Goal: Obtain resource: Obtain resource

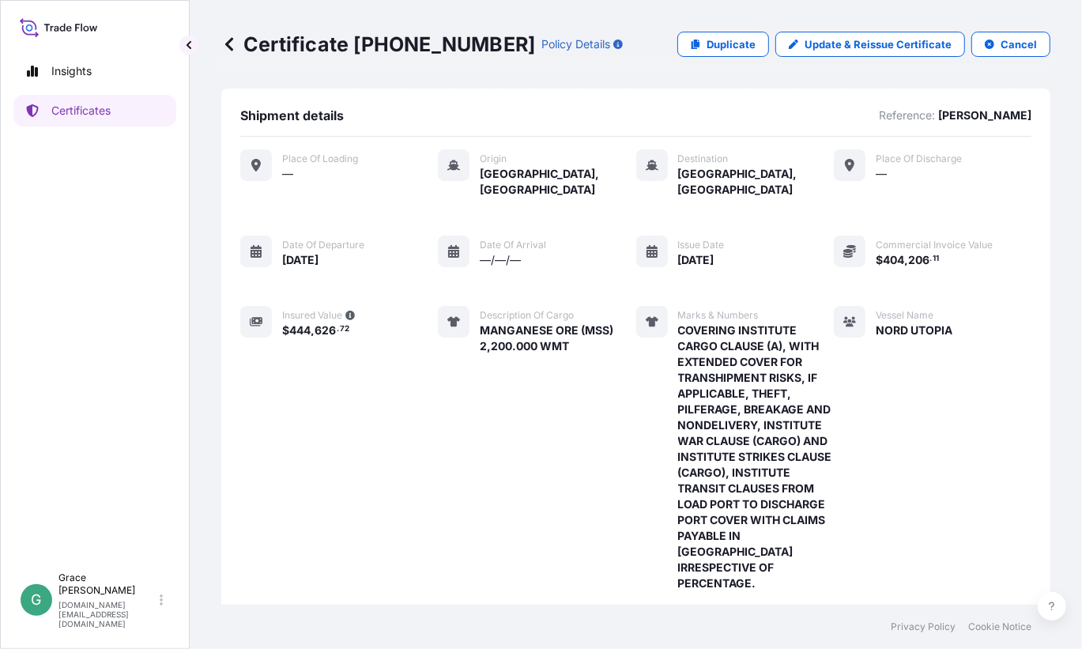
click at [232, 39] on icon at bounding box center [229, 43] width 8 height 13
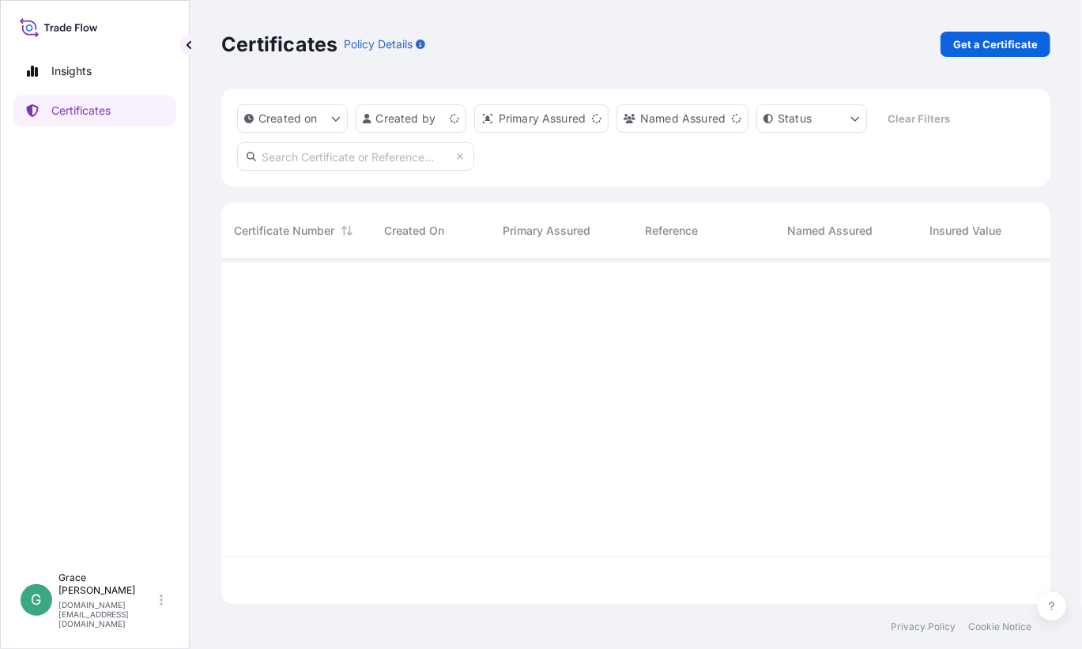
scroll to position [342, 817]
click at [315, 153] on input "text" at bounding box center [355, 156] width 237 height 28
type input "[PERSON_NAME]"
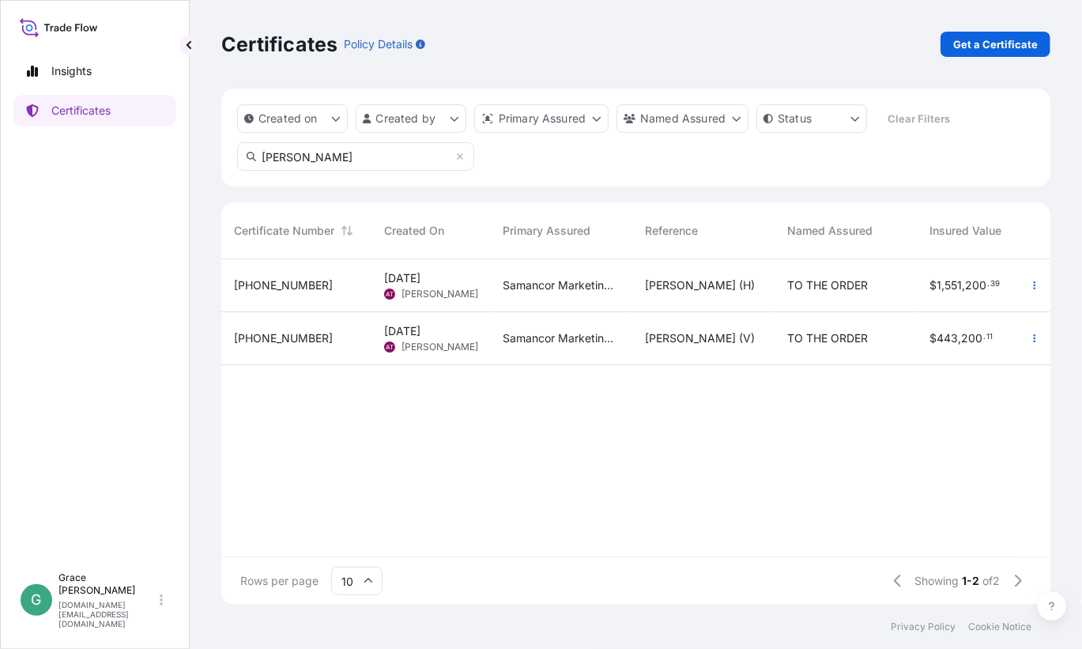
click at [701, 285] on span "[PERSON_NAME] (H)" at bounding box center [700, 285] width 110 height 16
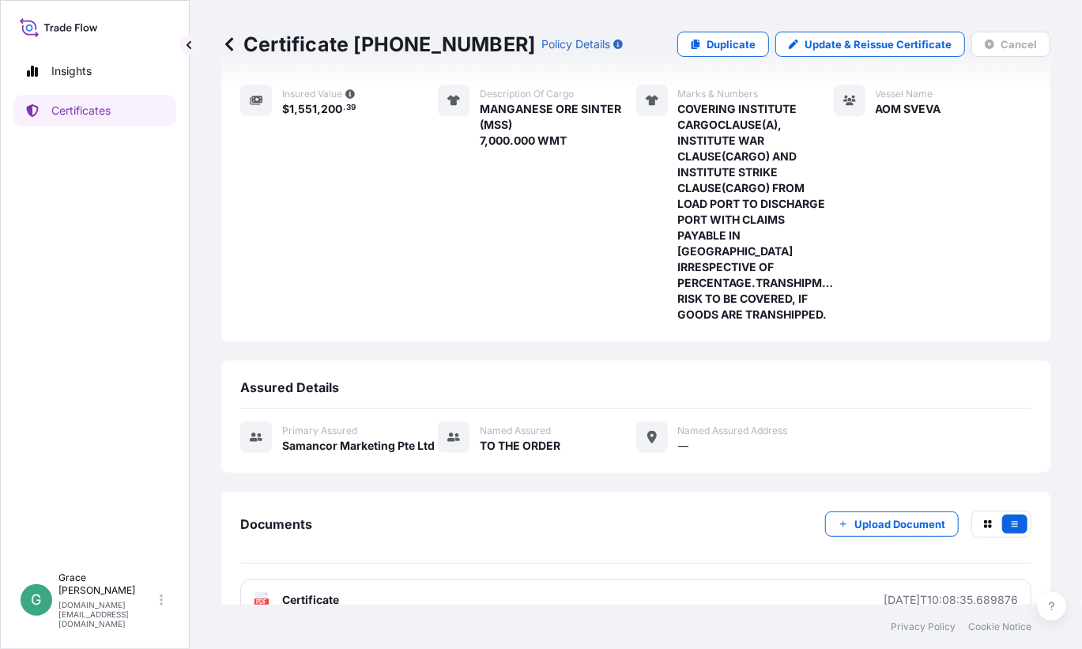
scroll to position [221, 0]
click at [728, 30] on div "Certificate [PHONE_NUMBER] Policy Details Duplicate Update & Reissue Certificat…" at bounding box center [635, 44] width 829 height 89
click at [730, 38] on p "Duplicate" at bounding box center [731, 44] width 49 height 16
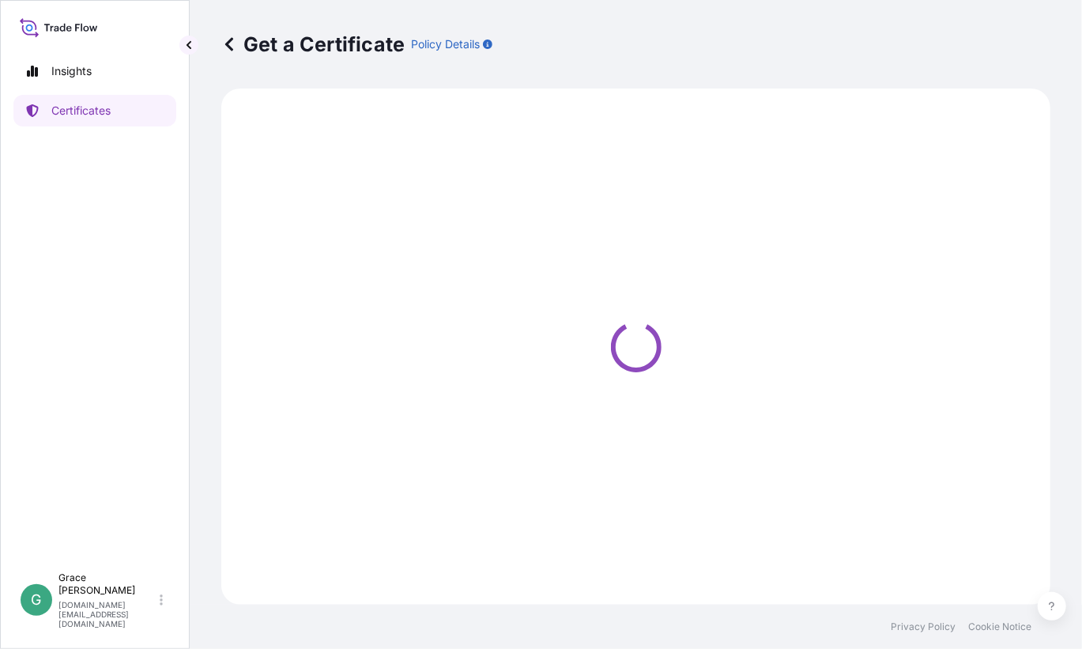
select select "Sea"
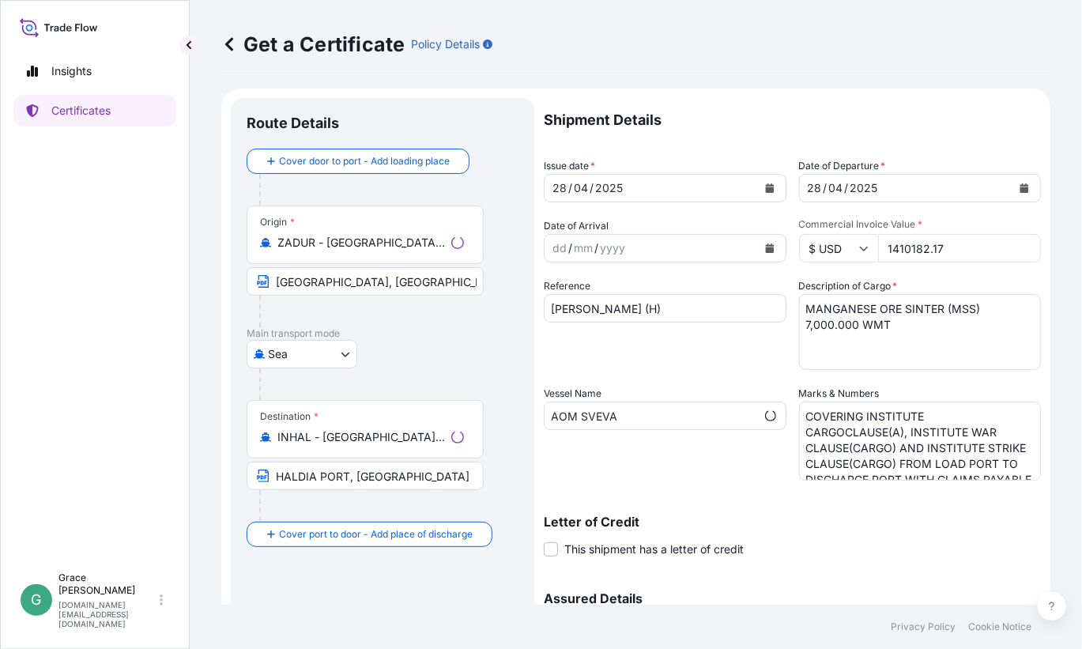
select select "31710"
click at [409, 257] on div "Origin * [GEOGRAPHIC_DATA] - [GEOGRAPHIC_DATA], [GEOGRAPHIC_DATA]" at bounding box center [365, 235] width 237 height 58
click at [409, 251] on input "ZADUR - [GEOGRAPHIC_DATA], [GEOGRAPHIC_DATA]" at bounding box center [370, 243] width 187 height 16
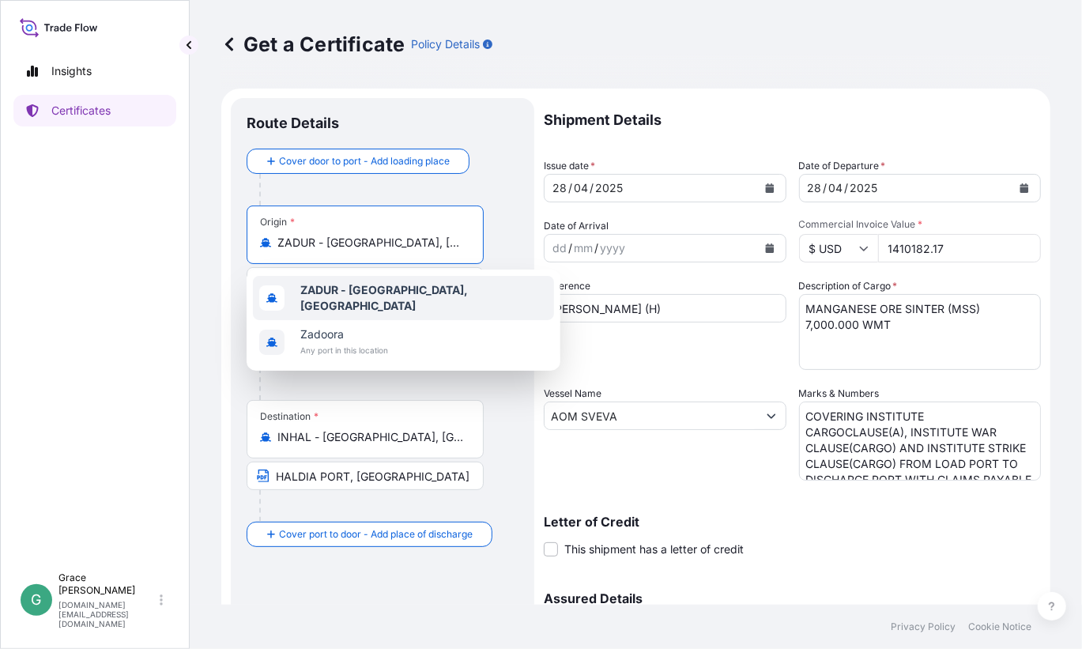
click at [162, 268] on div "Insights Certificates" at bounding box center [94, 302] width 163 height 523
drag, startPoint x: 455, startPoint y: 244, endPoint x: 251, endPoint y: 229, distance: 203.7
click at [251, 229] on div "Origin * [GEOGRAPHIC_DATA] - [GEOGRAPHIC_DATA], [GEOGRAPHIC_DATA]" at bounding box center [365, 235] width 237 height 58
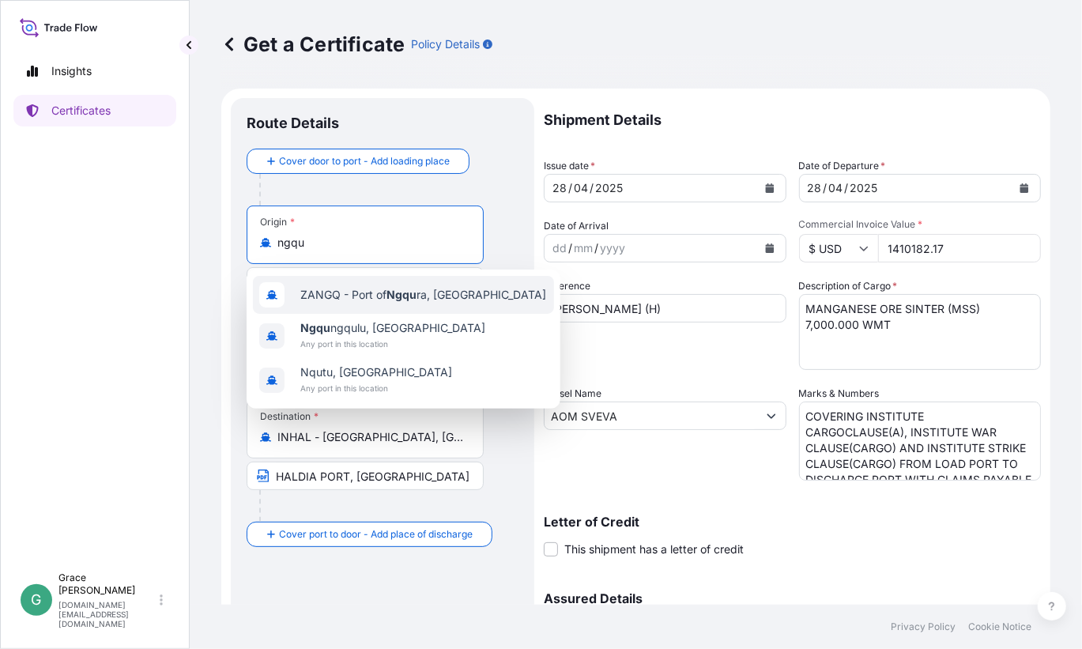
click at [424, 303] on div "ZANGQ - [GEOGRAPHIC_DATA] ra, [GEOGRAPHIC_DATA]" at bounding box center [403, 295] width 301 height 38
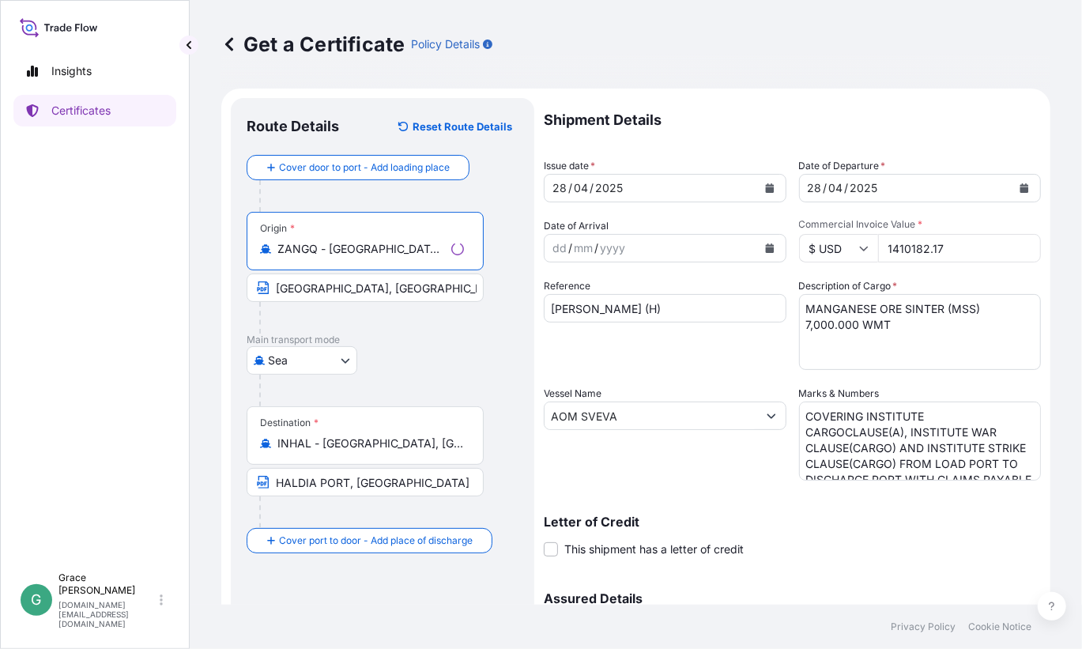
type input "ZANGQ - [GEOGRAPHIC_DATA], [GEOGRAPHIC_DATA]"
drag, startPoint x: 418, startPoint y: 289, endPoint x: 225, endPoint y: 261, distance: 194.8
click at [225, 261] on form "Route Details Reset Route Details Cover door to port - Add loading place Place …" at bounding box center [635, 437] width 829 height 696
paste input "NGQURA, [GEOGRAPHIC_DATA]"
type input "NGQURA, [GEOGRAPHIC_DATA]"
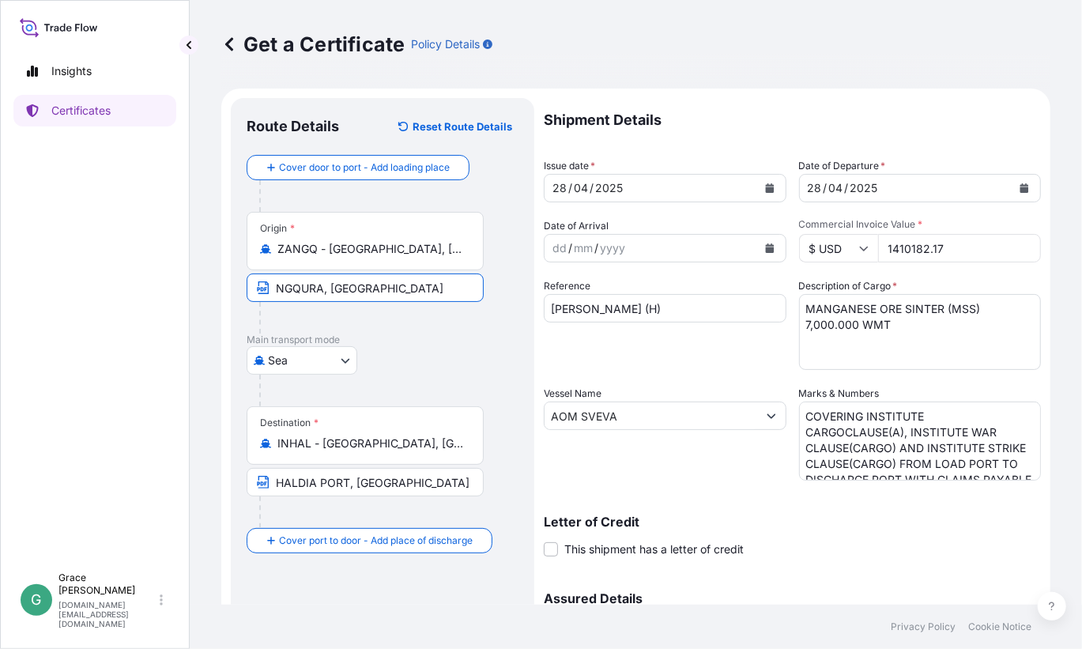
click at [423, 348] on div "[GEOGRAPHIC_DATA]" at bounding box center [383, 360] width 272 height 28
click at [769, 189] on button "Calendar" at bounding box center [769, 187] width 25 height 25
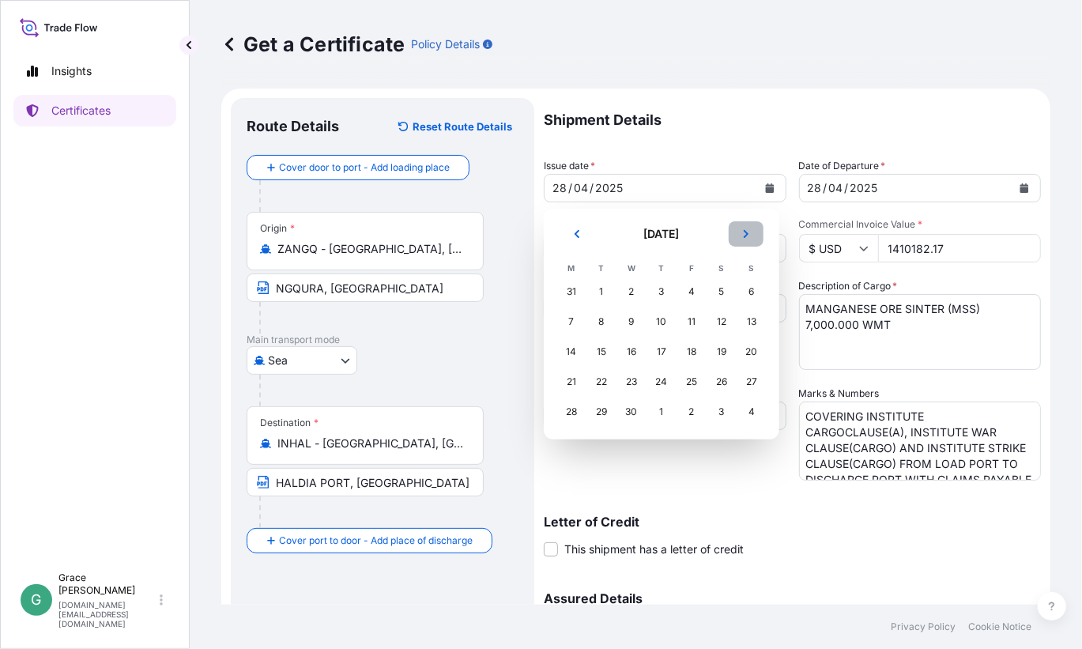
click at [751, 224] on button "Next" at bounding box center [746, 233] width 35 height 25
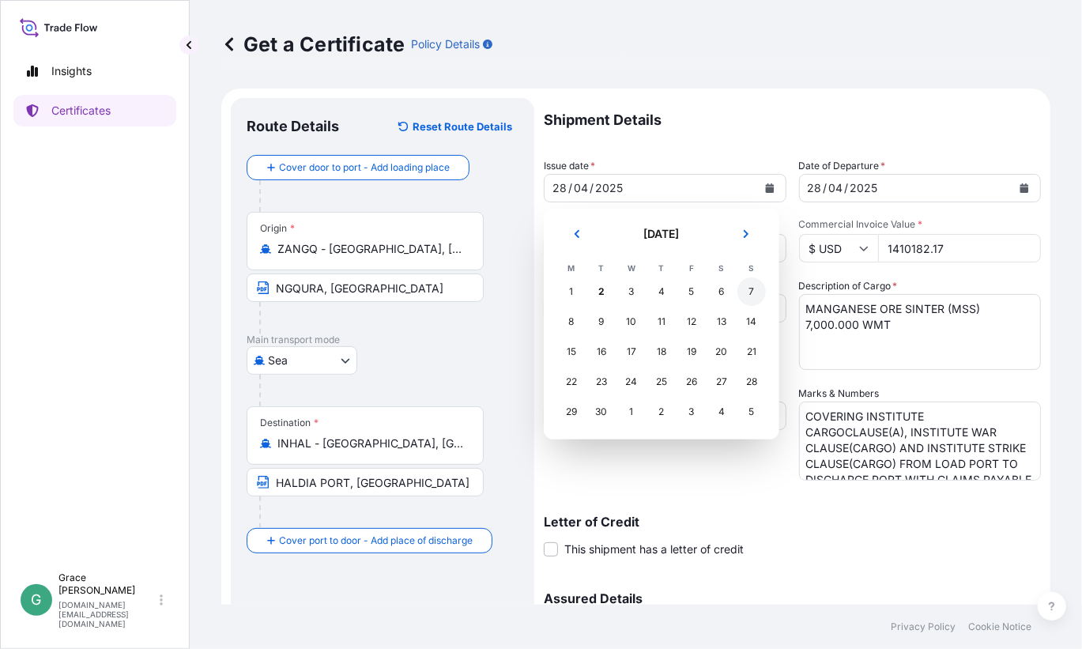
click at [753, 287] on div "7" at bounding box center [752, 291] width 28 height 28
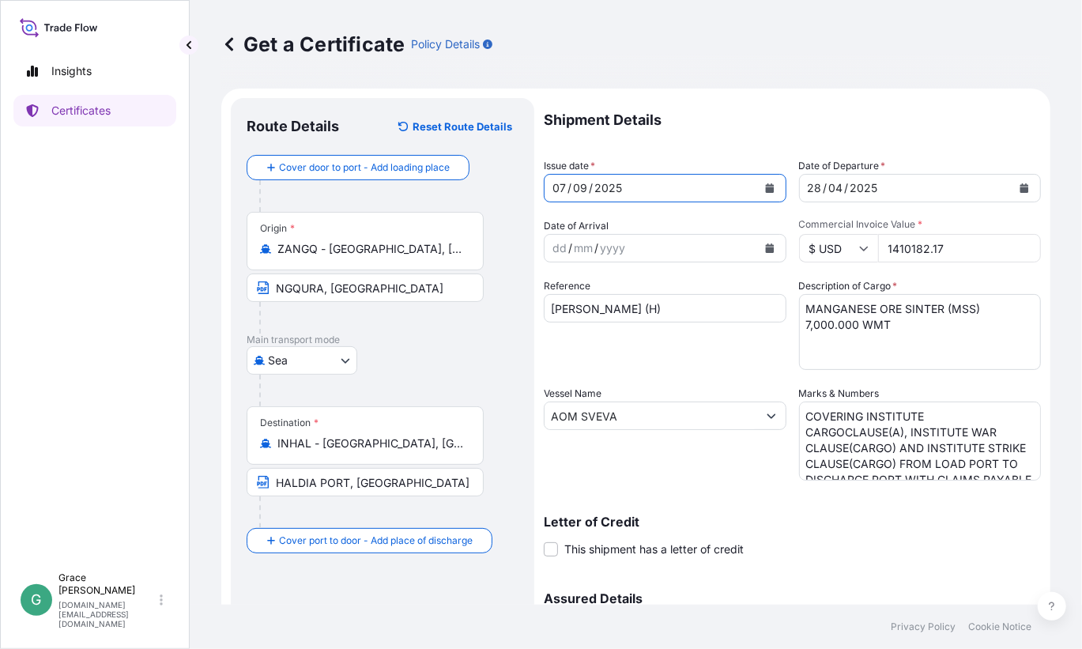
click at [897, 196] on div "[DATE]" at bounding box center [906, 188] width 213 height 28
click at [1028, 189] on div "[DATE]" at bounding box center [920, 188] width 243 height 28
click at [1020, 188] on icon "Calendar" at bounding box center [1024, 187] width 9 height 9
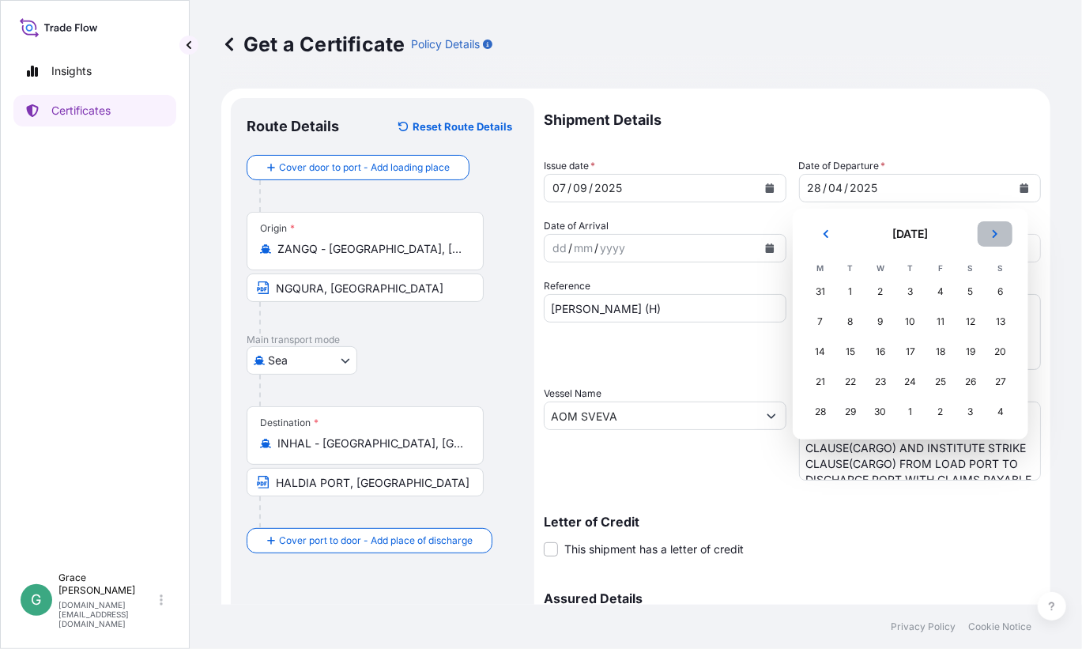
click at [1005, 228] on button "Next" at bounding box center [995, 233] width 35 height 25
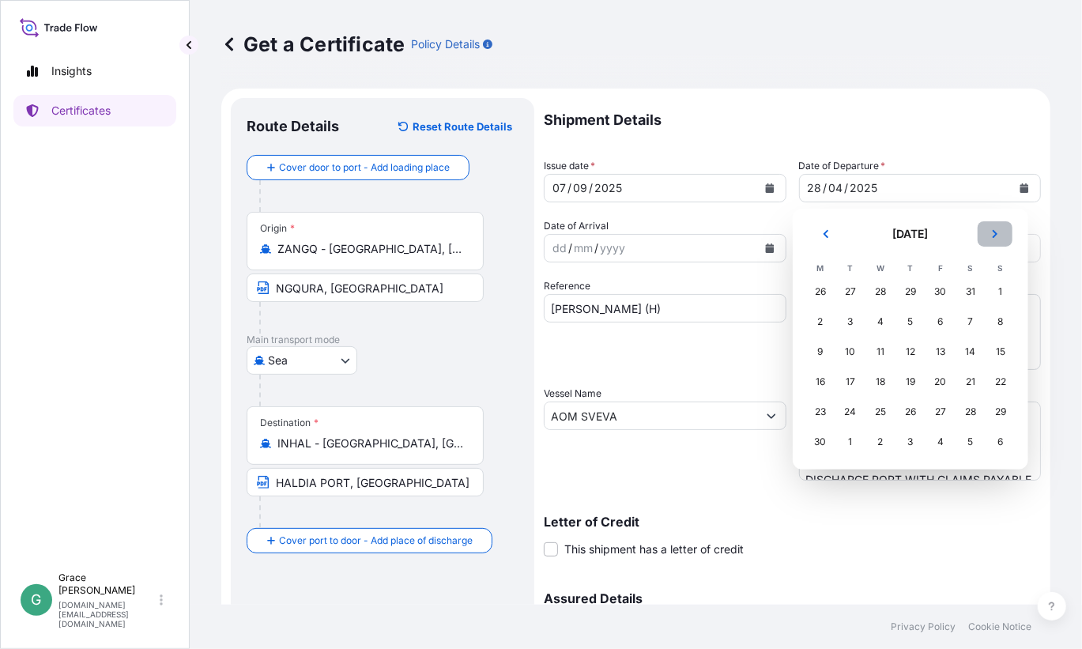
click at [1005, 228] on button "Next" at bounding box center [995, 233] width 35 height 25
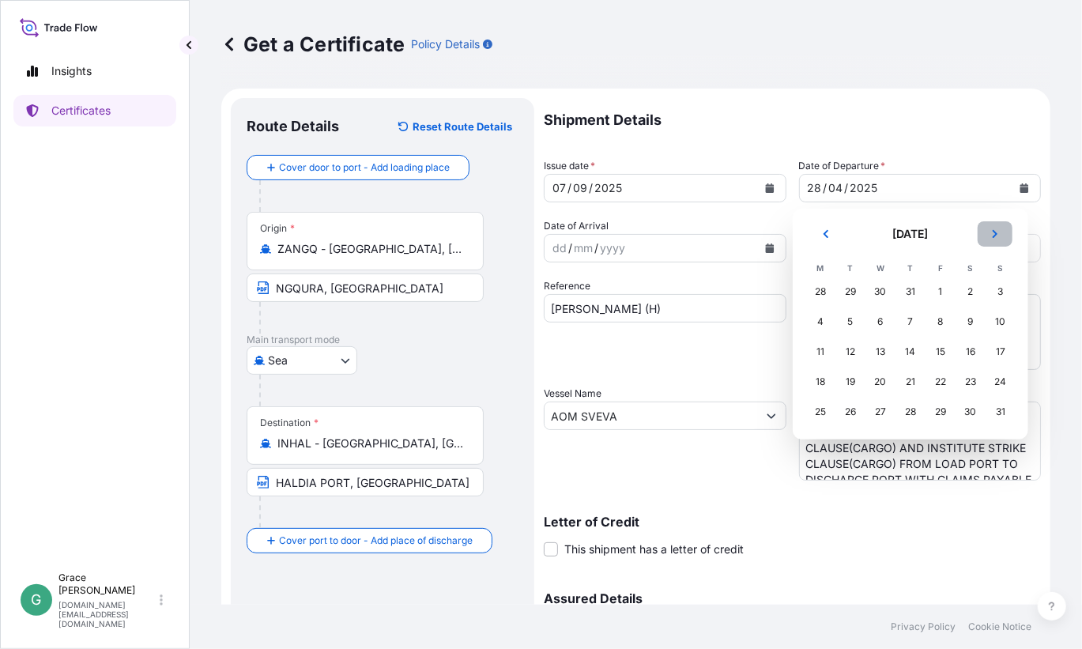
click at [1005, 228] on button "Next" at bounding box center [995, 233] width 35 height 25
click at [1001, 289] on div "7" at bounding box center [1000, 291] width 28 height 28
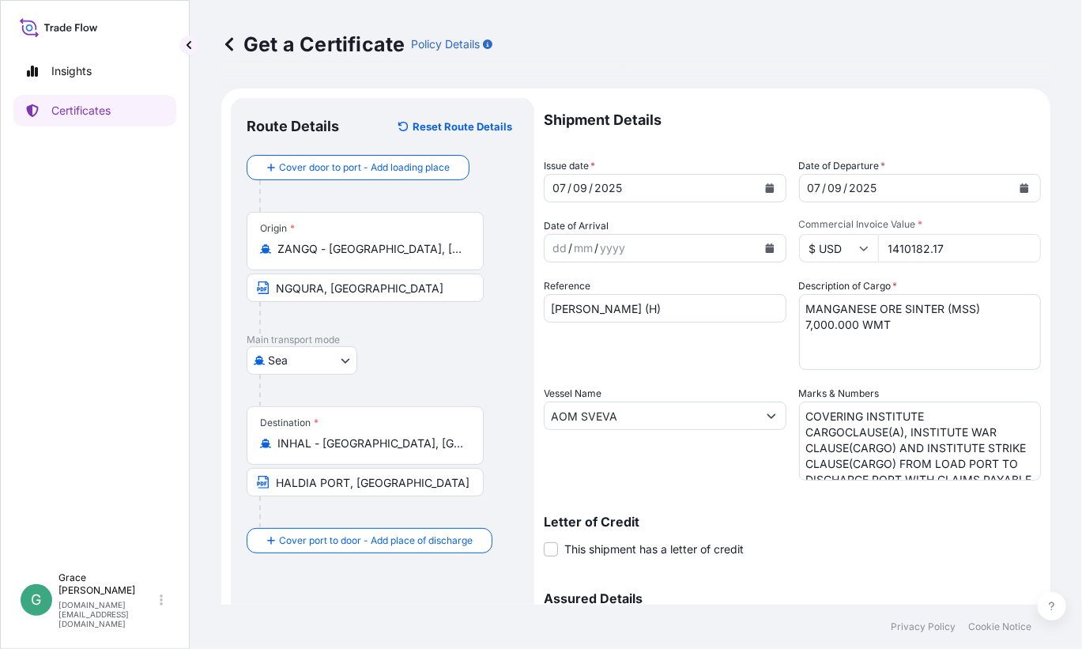
drag, startPoint x: 937, startPoint y: 248, endPoint x: 855, endPoint y: 246, distance: 81.5
click at [855, 246] on div "$ USD 1410182.17" at bounding box center [920, 248] width 243 height 28
paste input "692910.30"
type input "1692910.30"
click at [881, 343] on textarea "MANGANESE ORE SINTER (MSS) 7,000.000 WMT" at bounding box center [920, 332] width 243 height 76
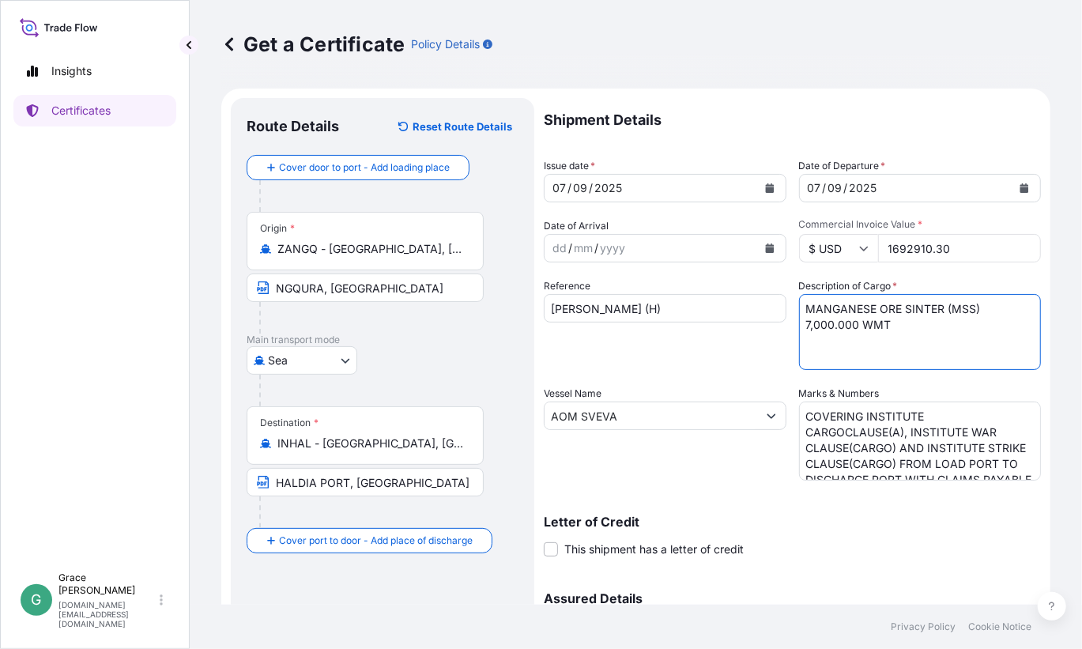
drag, startPoint x: 813, startPoint y: 325, endPoint x: 774, endPoint y: 320, distance: 39.8
click at [774, 320] on div "Shipment Details Issue date * [DATE] Date of Departure * [DATE] Date of Arrival…" at bounding box center [792, 414] width 497 height 633
type textarea "MANGANESE ORE SINTER (MSS) 8,800.000 WMT"
click at [662, 352] on div "Reference [PERSON_NAME] (H)" at bounding box center [665, 324] width 243 height 92
click at [665, 310] on input "[PERSON_NAME] (H)" at bounding box center [665, 308] width 243 height 28
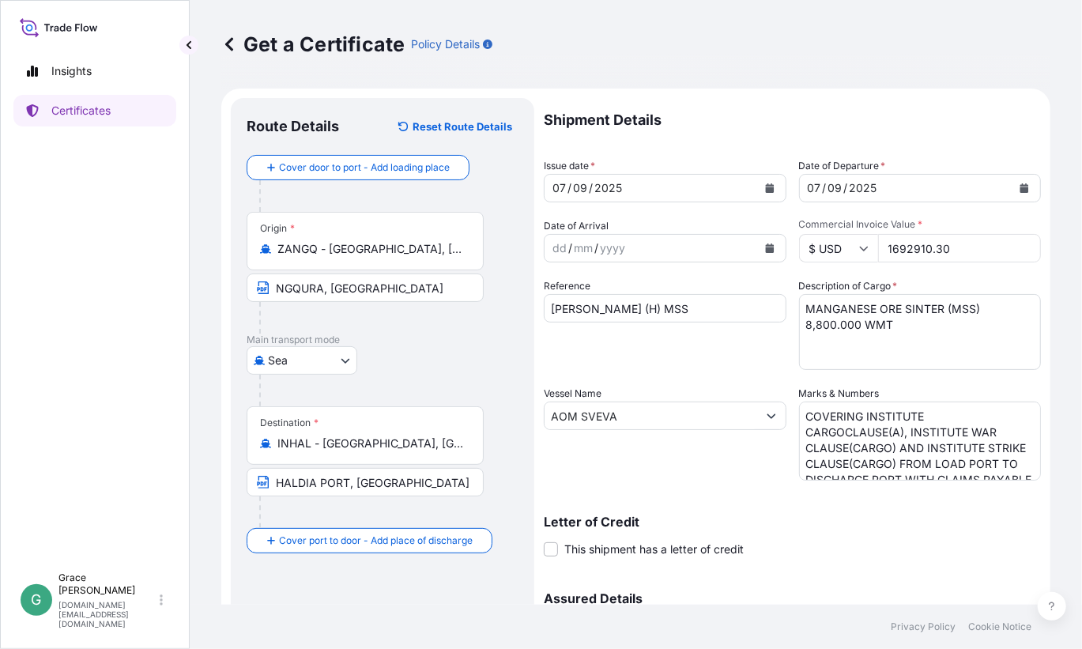
click at [692, 366] on div "Reference [PERSON_NAME] (H) MSS" at bounding box center [665, 324] width 243 height 92
click at [698, 308] on input "[PERSON_NAME] (H) MSS" at bounding box center [665, 308] width 243 height 28
type input "[PERSON_NAME] (H)"
click at [690, 360] on div "Reference [PERSON_NAME] (H)" at bounding box center [665, 324] width 243 height 92
drag, startPoint x: 636, startPoint y: 412, endPoint x: 499, endPoint y: 421, distance: 137.8
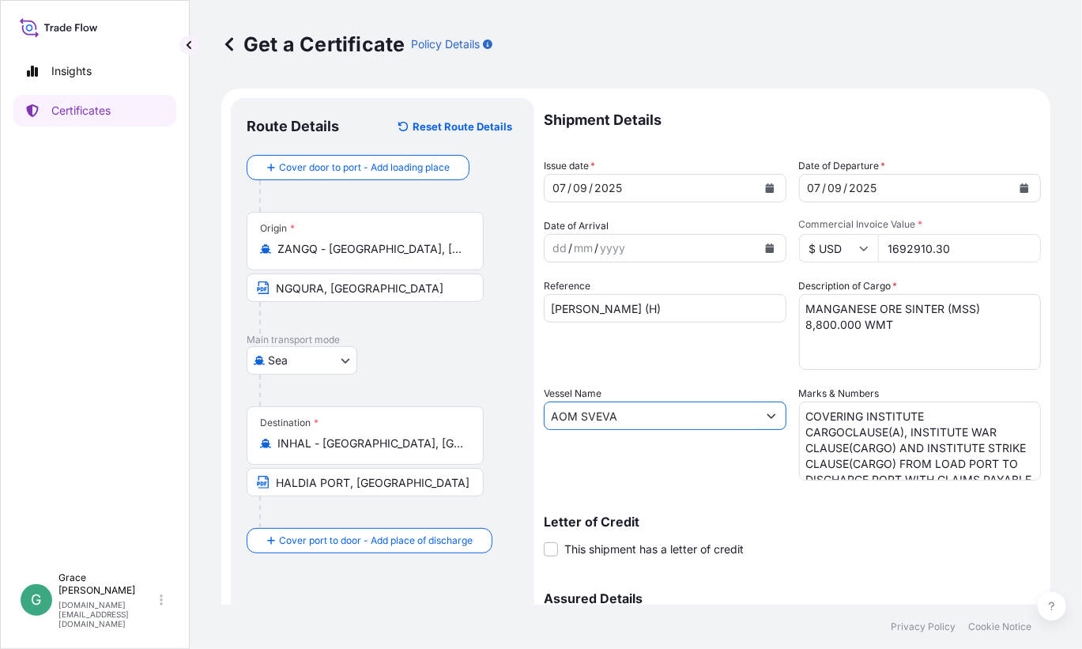
click at [499, 421] on form "Route Details Reset Route Details Cover door to port - Add loading place Place …" at bounding box center [635, 437] width 829 height 696
paste input "NORD UTOPI"
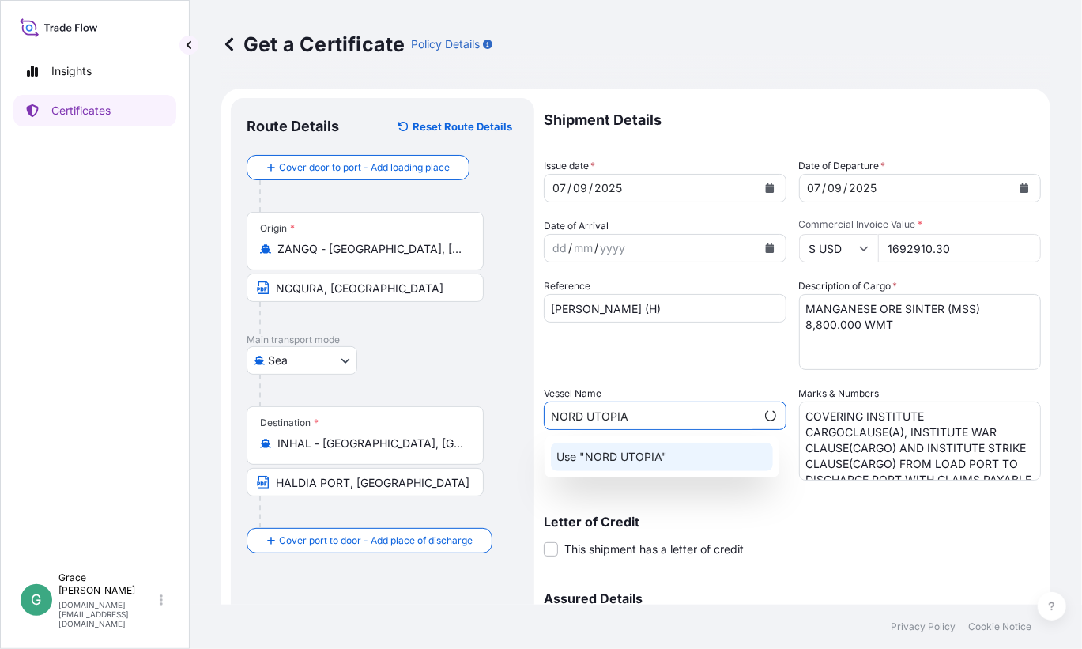
click at [665, 453] on p "Use "NORD UTOPIA"" at bounding box center [612, 457] width 111 height 16
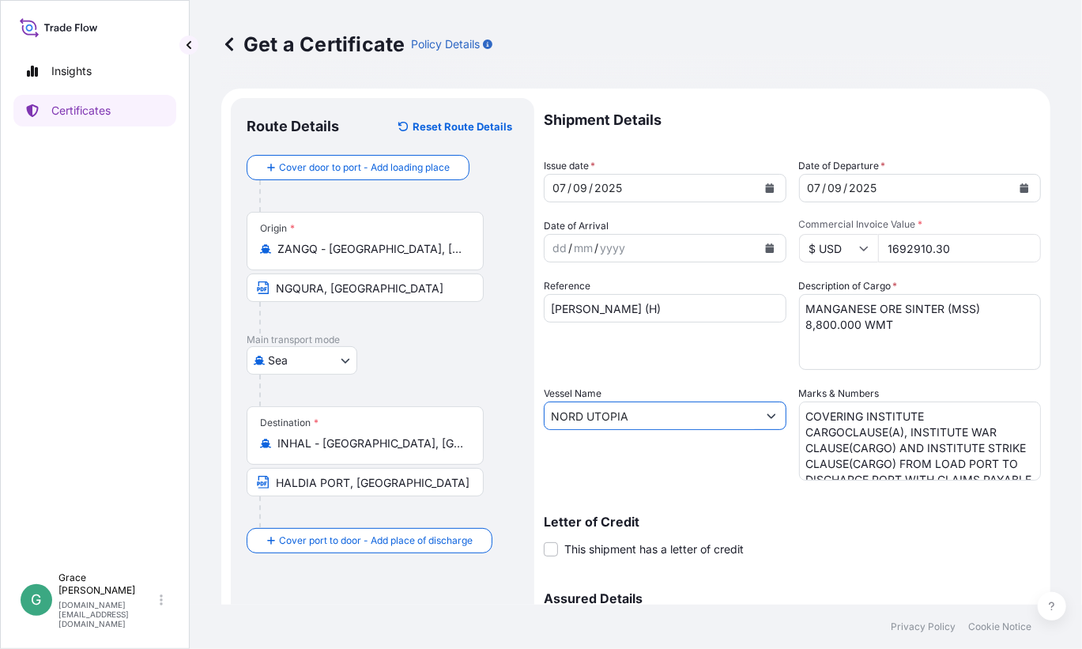
type input "NORD UTOPIA"
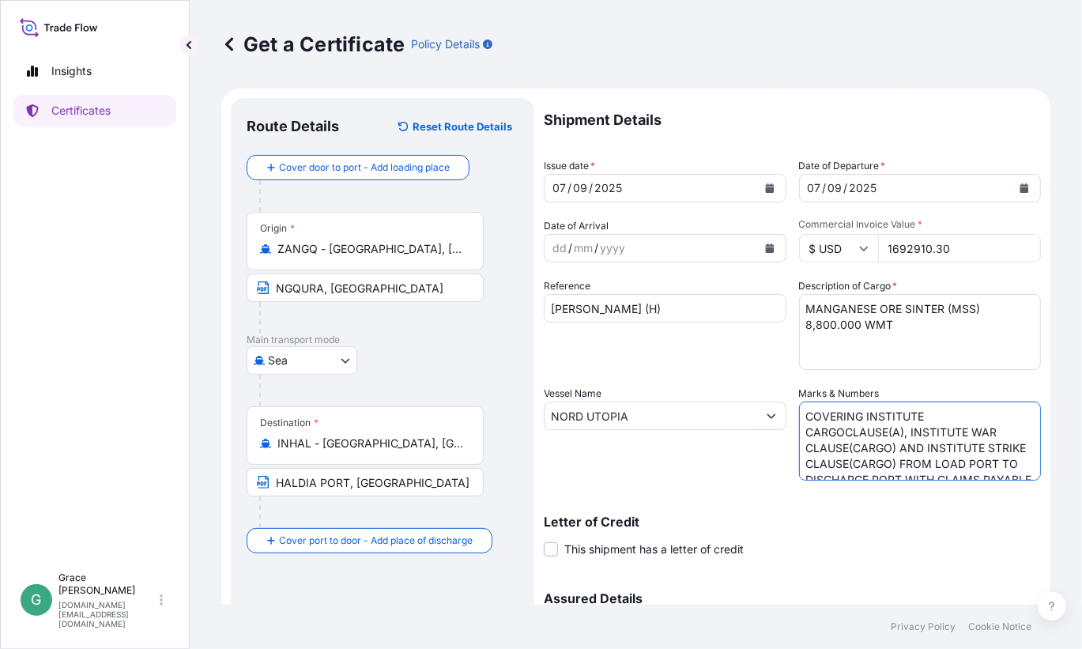
click at [921, 424] on textarea "COVERING INSTITUTE CARGOCLAUSE(A), INSTITUTE WAR CLAUSE(CARGO) AND INSTITUTE ST…" at bounding box center [920, 441] width 243 height 79
drag, startPoint x: 799, startPoint y: 414, endPoint x: 1013, endPoint y: 528, distance: 242.6
click at [1013, 528] on div "Shipment Details Issue date * [DATE] Date of Departure * [DATE] Date of Arrival…" at bounding box center [792, 414] width 497 height 633
paste textarea "(A), INSTITUTE WAR CLAUSE (CARGO) AND INSTITUTE STRIKE CLAUSE (CARGO) FROM LOAD…"
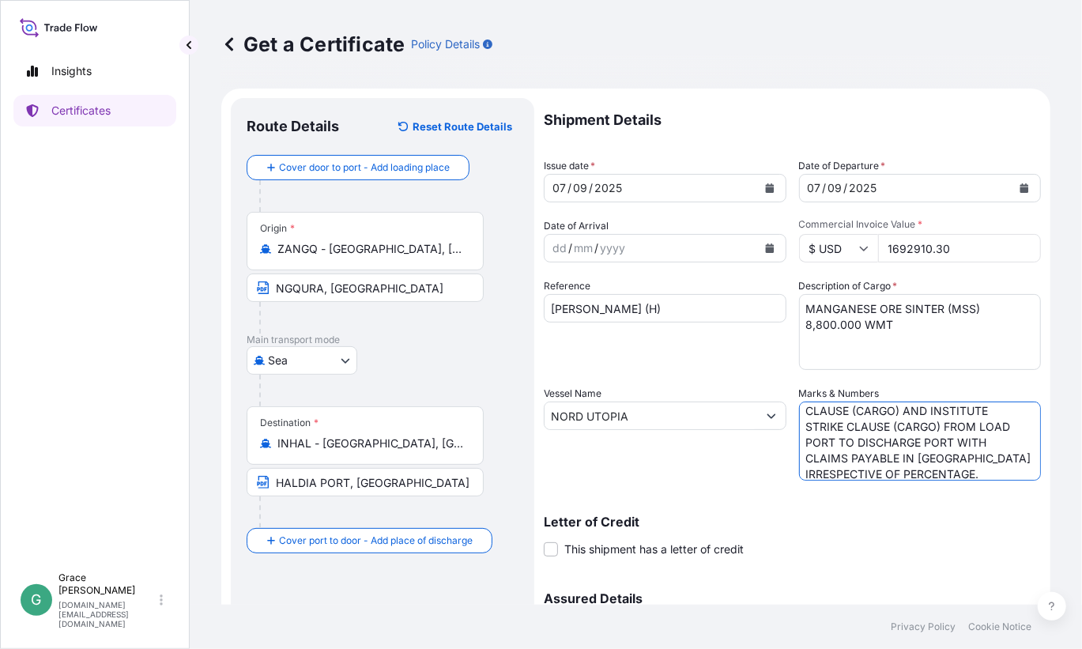
click at [800, 426] on textarea "COVERING INSTITUTE CARGOCLAUSE(A), INSTITUTE WAR CLAUSE(CARGO) AND INSTITUTE ST…" at bounding box center [920, 441] width 243 height 79
click at [801, 440] on textarea "COVERING INSTITUTE CARGOCLAUSE(A), INSTITUTE WAR CLAUSE(CARGO) AND INSTITUTE ST…" at bounding box center [920, 441] width 243 height 79
click at [801, 455] on textarea "COVERING INSTITUTE CARGOCLAUSE(A), INSTITUTE WAR CLAUSE(CARGO) AND INSTITUTE ST…" at bounding box center [920, 441] width 243 height 79
click at [799, 471] on textarea "COVERING INSTITUTE CARGOCLAUSE(A), INSTITUTE WAR CLAUSE(CARGO) AND INSTITUTE ST…" at bounding box center [920, 441] width 243 height 79
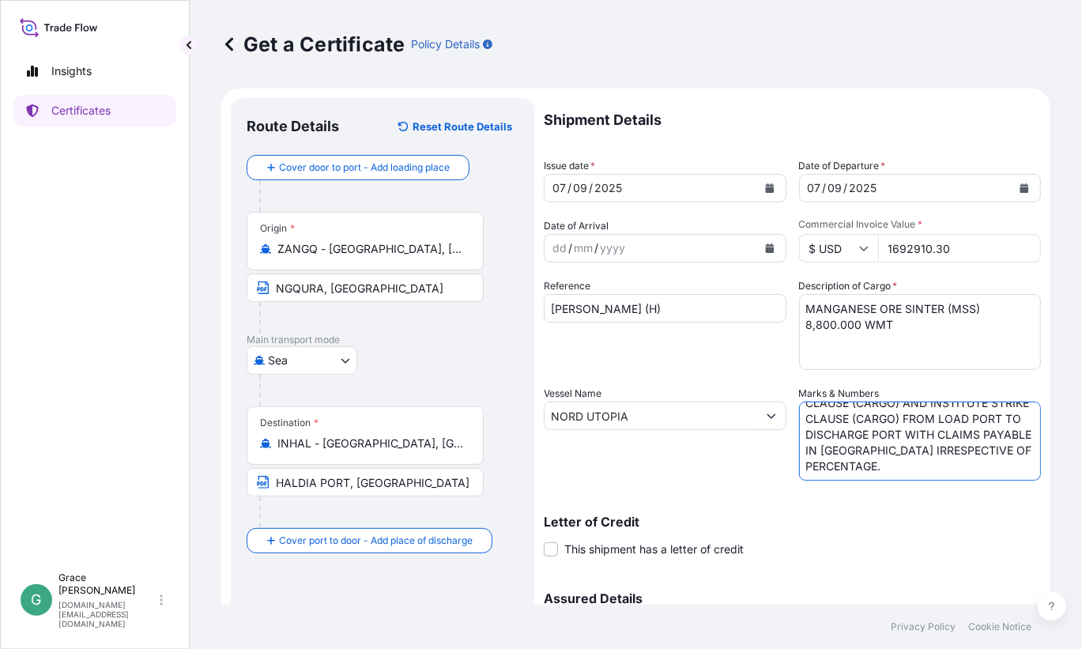
type textarea "COVERING INSTITUTE CARGOCLAUSE (A), INSTITUTE WAR CLAUSE (CARGO) AND INSTITUTE …"
click at [676, 548] on span "This shipment has a letter of credit" at bounding box center [653, 549] width 179 height 16
click at [544, 541] on input "This shipment has a letter of credit" at bounding box center [544, 541] width 0 height 0
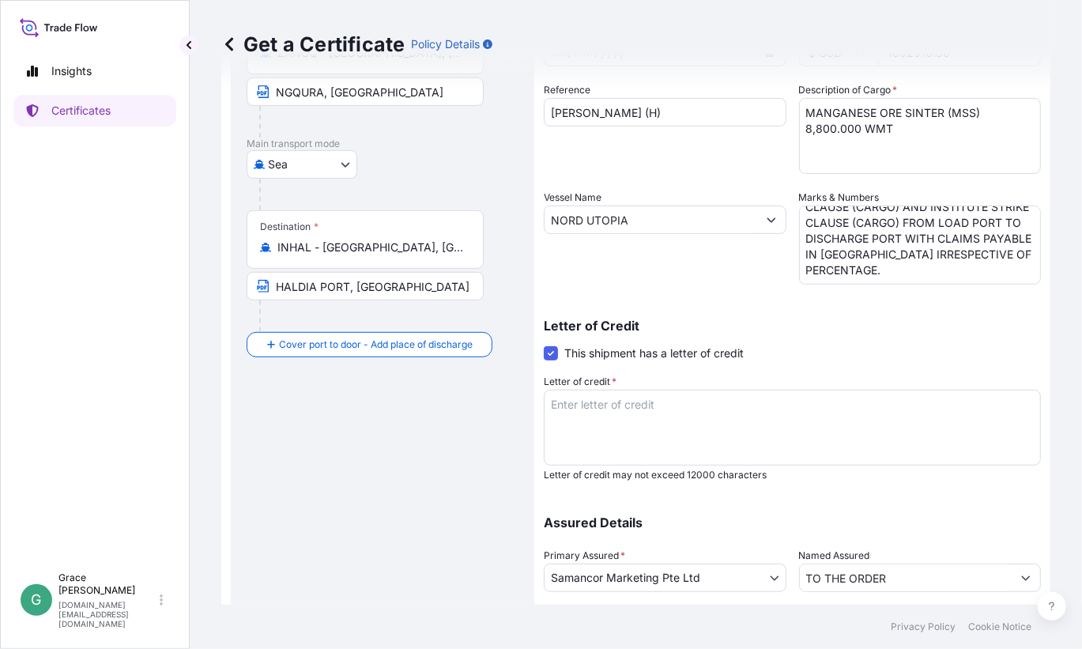
scroll to position [237, 0]
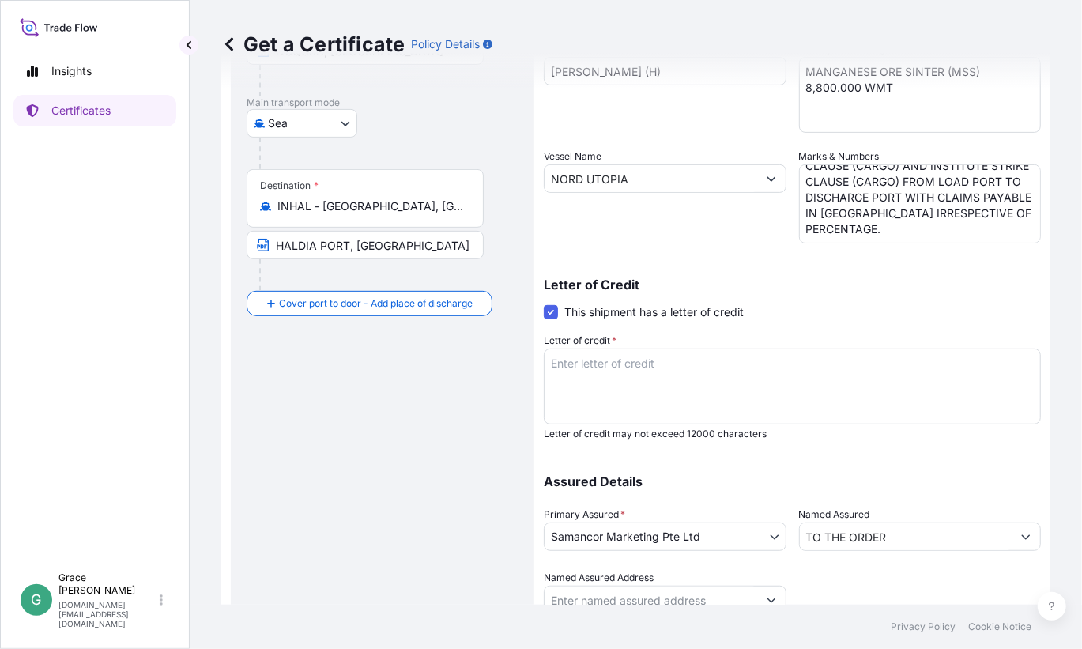
click at [677, 368] on textarea "Letter of credit *" at bounding box center [792, 387] width 497 height 76
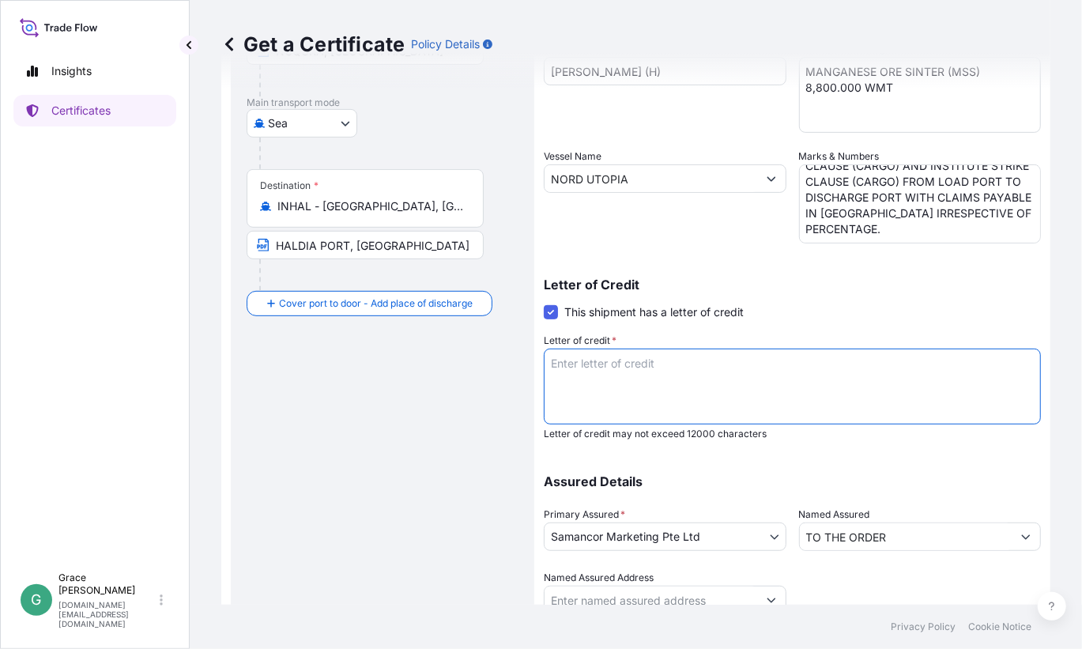
paste textarea "0322ILF251053276"
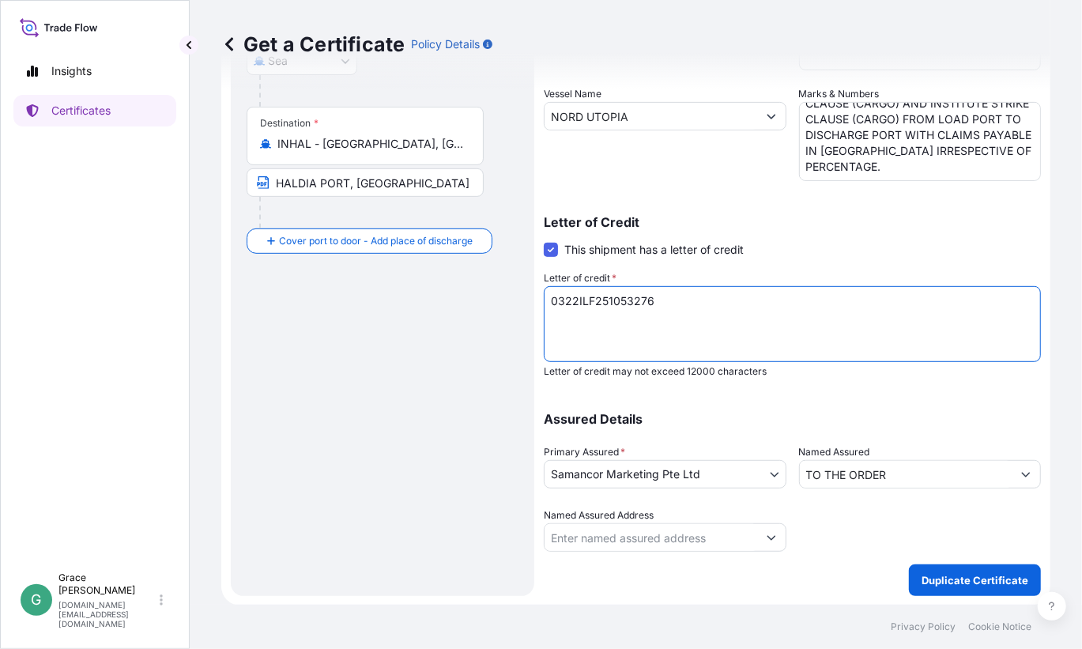
type textarea "0322ILF251053276"
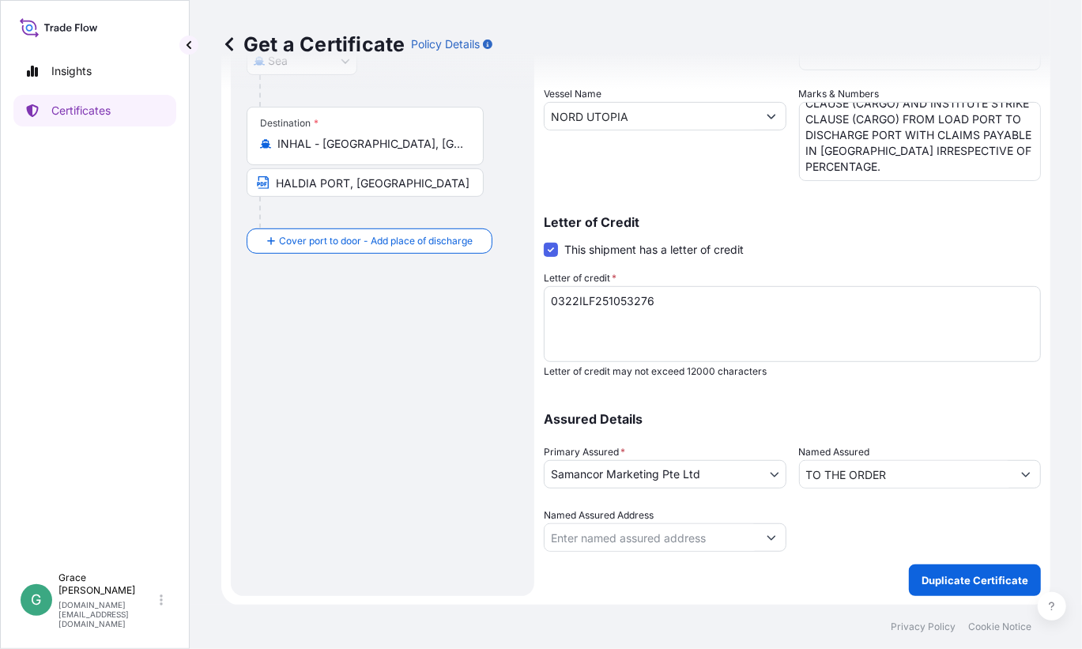
click at [847, 523] on div at bounding box center [920, 529] width 243 height 44
click at [964, 576] on p "Duplicate Certificate" at bounding box center [975, 580] width 107 height 16
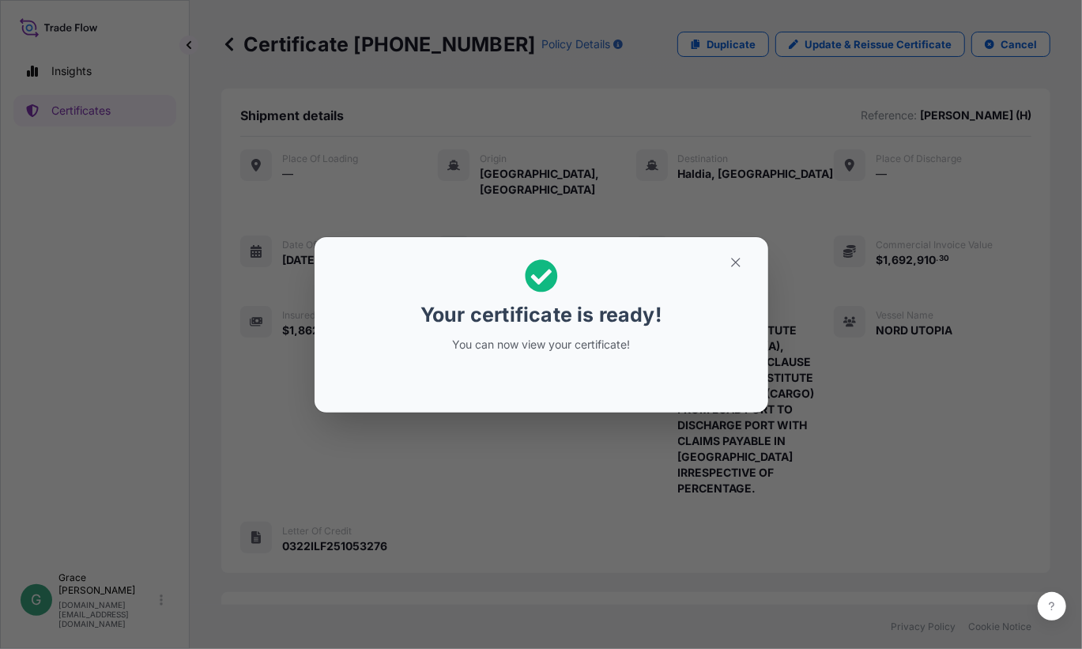
click at [737, 244] on section "Your certificate is ready! You can now view your certificate!" at bounding box center [542, 324] width 454 height 175
click at [739, 251] on button "button" at bounding box center [736, 262] width 40 height 25
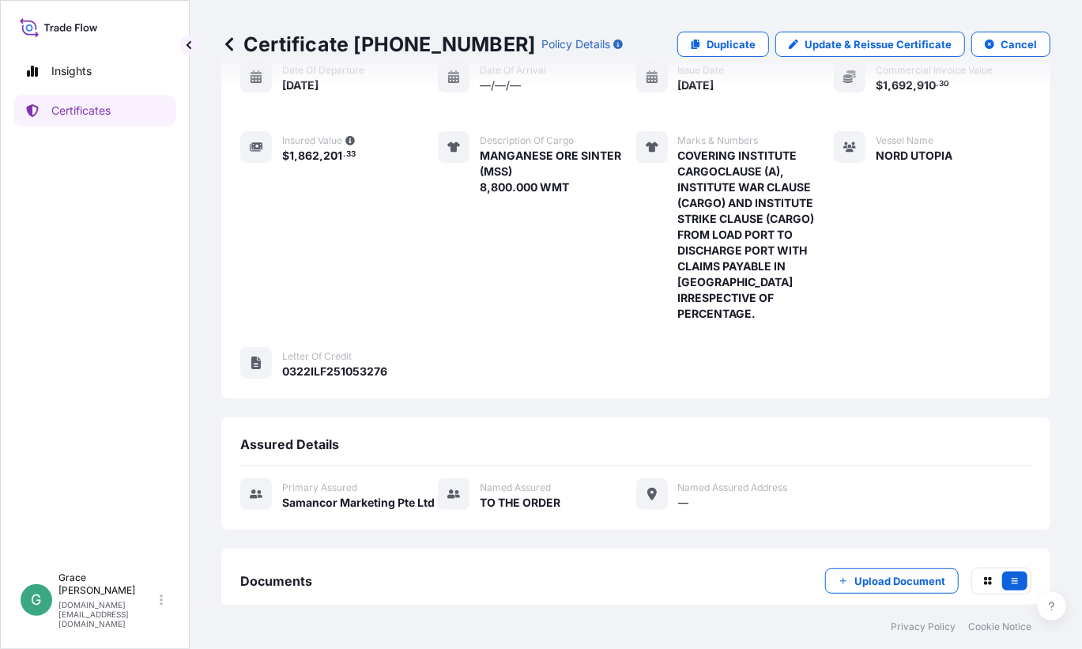
scroll to position [232, 0]
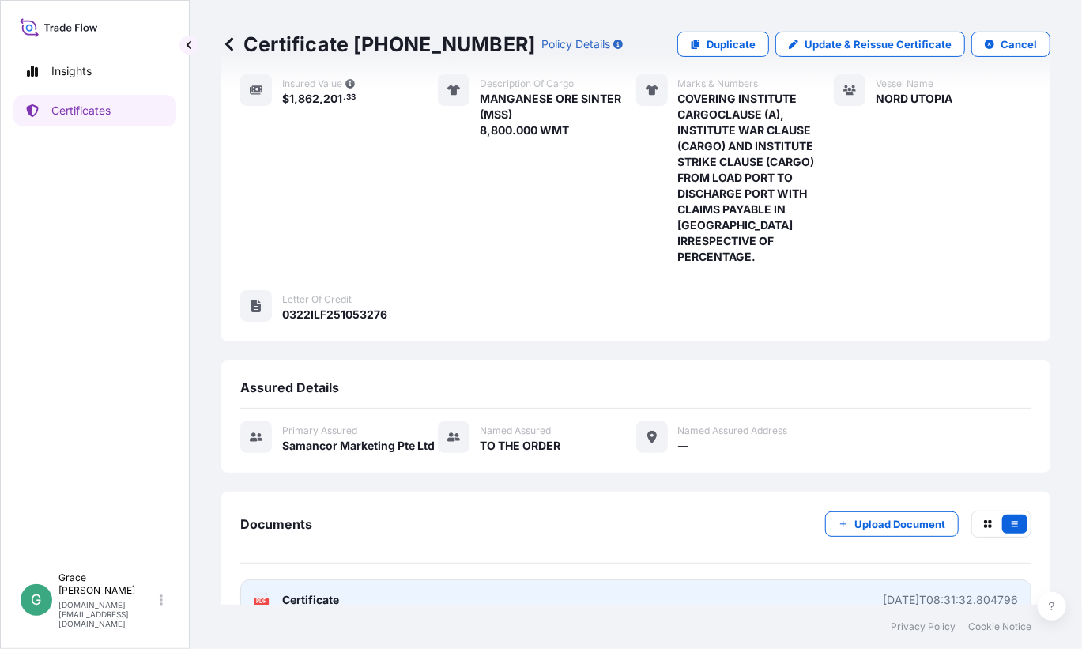
click at [522, 579] on link "PDF Certificate [DATE]T08:31:32.804796" at bounding box center [635, 599] width 791 height 41
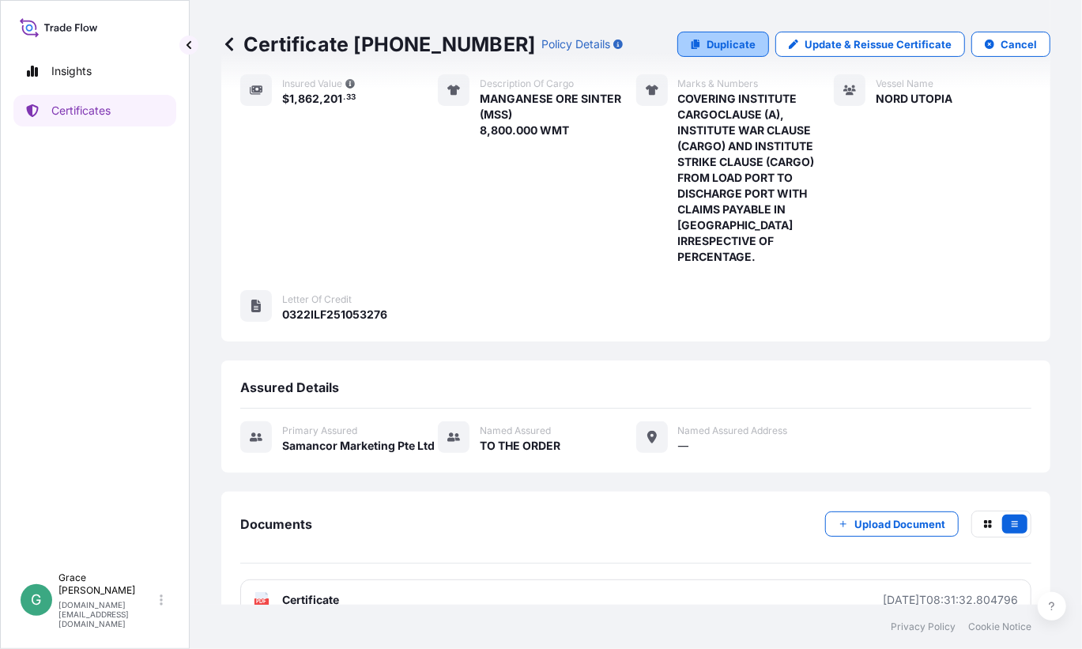
click at [718, 41] on p "Duplicate" at bounding box center [731, 44] width 49 height 16
select select "Sea"
select select "31710"
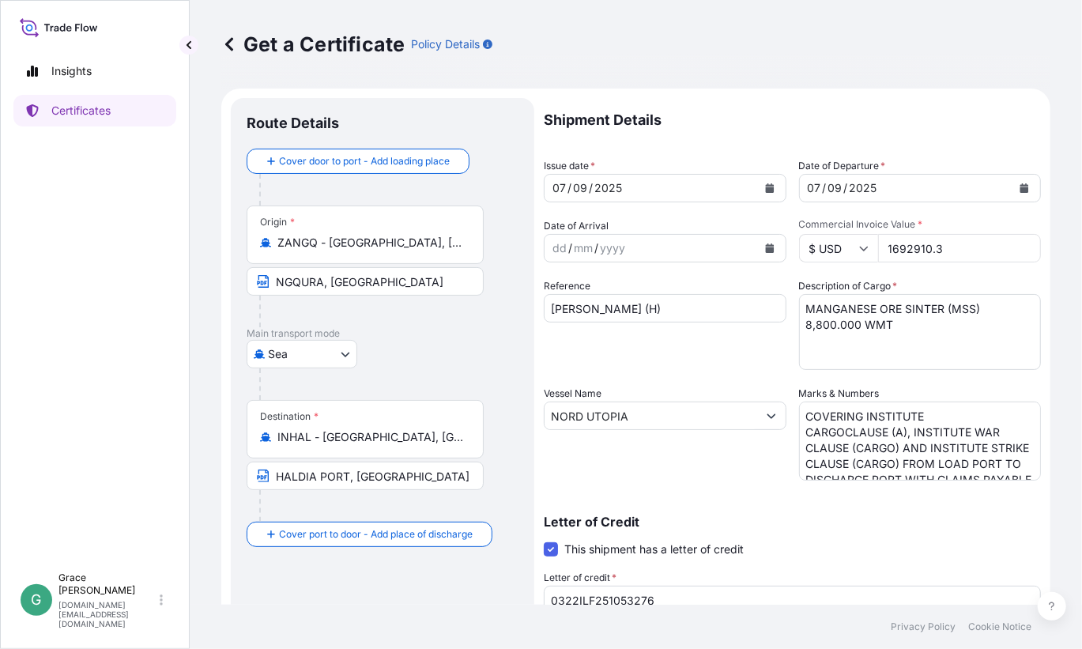
click at [355, 436] on input "INHAL - [GEOGRAPHIC_DATA], [GEOGRAPHIC_DATA]" at bounding box center [370, 437] width 187 height 16
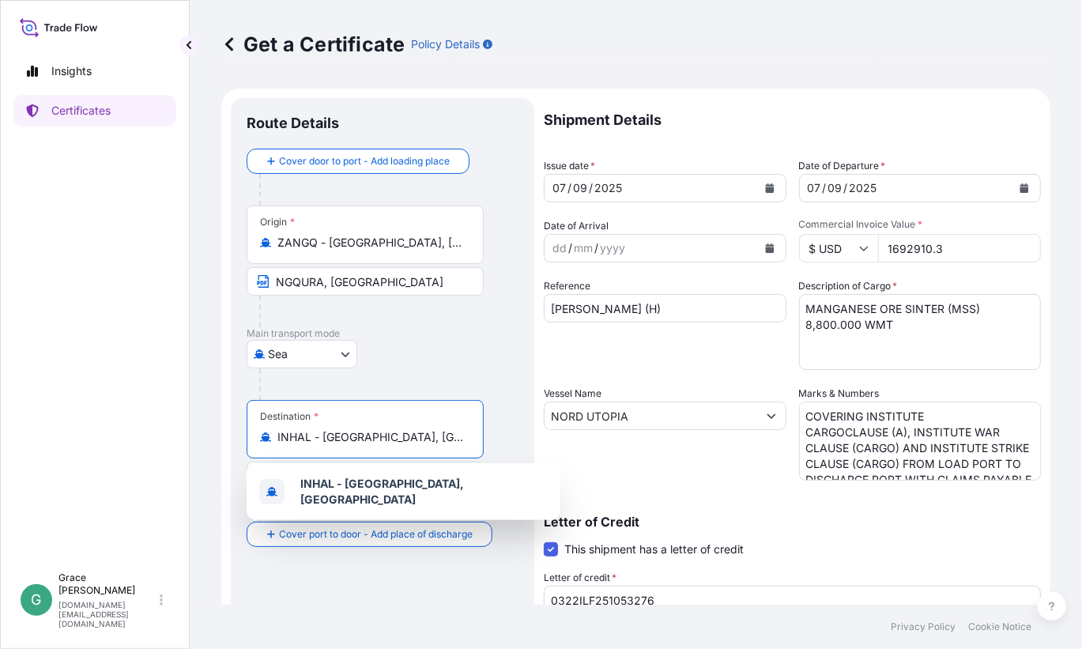
drag, startPoint x: 406, startPoint y: 440, endPoint x: 257, endPoint y: 437, distance: 149.4
click at [257, 437] on div "Destination * INHAL - [GEOGRAPHIC_DATA], [GEOGRAPHIC_DATA]" at bounding box center [365, 429] width 237 height 58
paste input "[PERSON_NAME]"
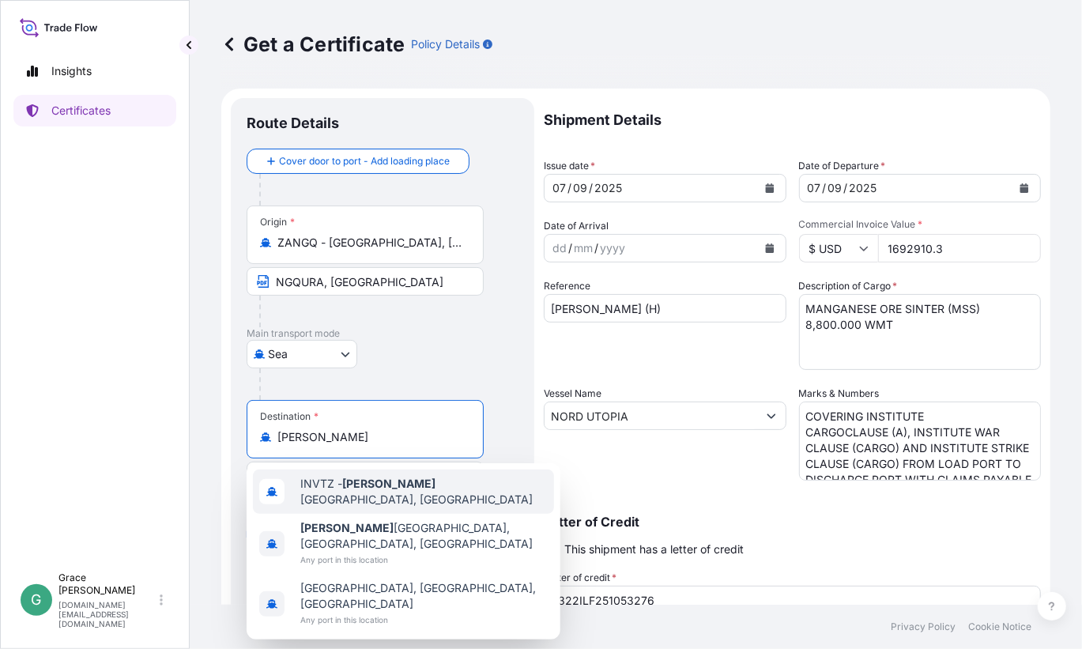
click at [473, 492] on div "INVTZ - [PERSON_NAME] apatnam, [GEOGRAPHIC_DATA]" at bounding box center [403, 492] width 301 height 44
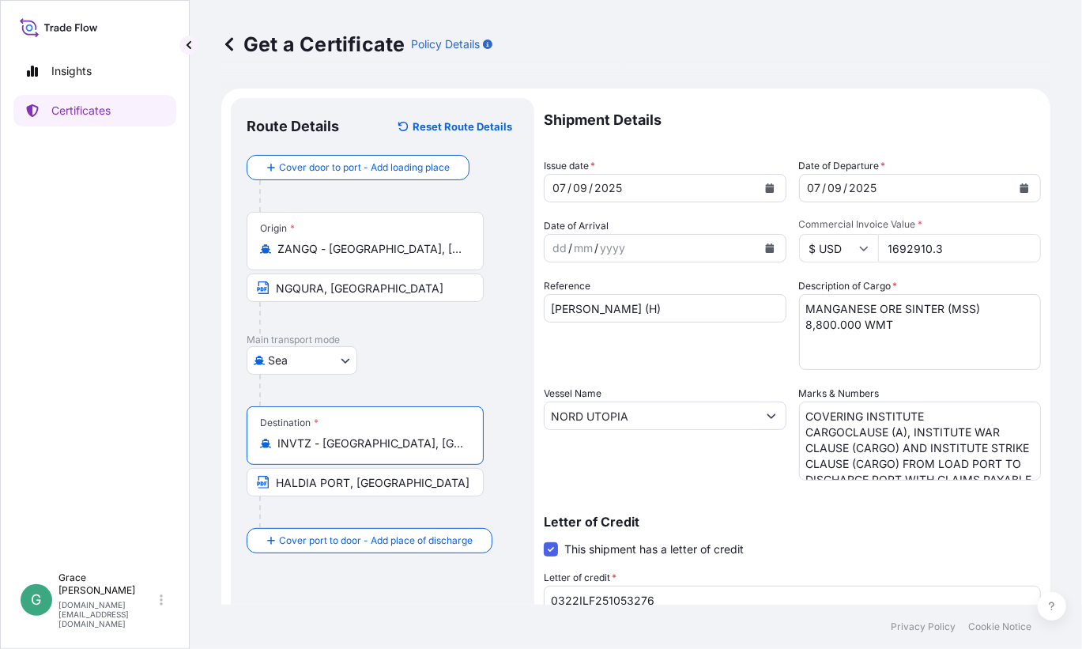
type input "INVTZ - [GEOGRAPHIC_DATA], [GEOGRAPHIC_DATA]"
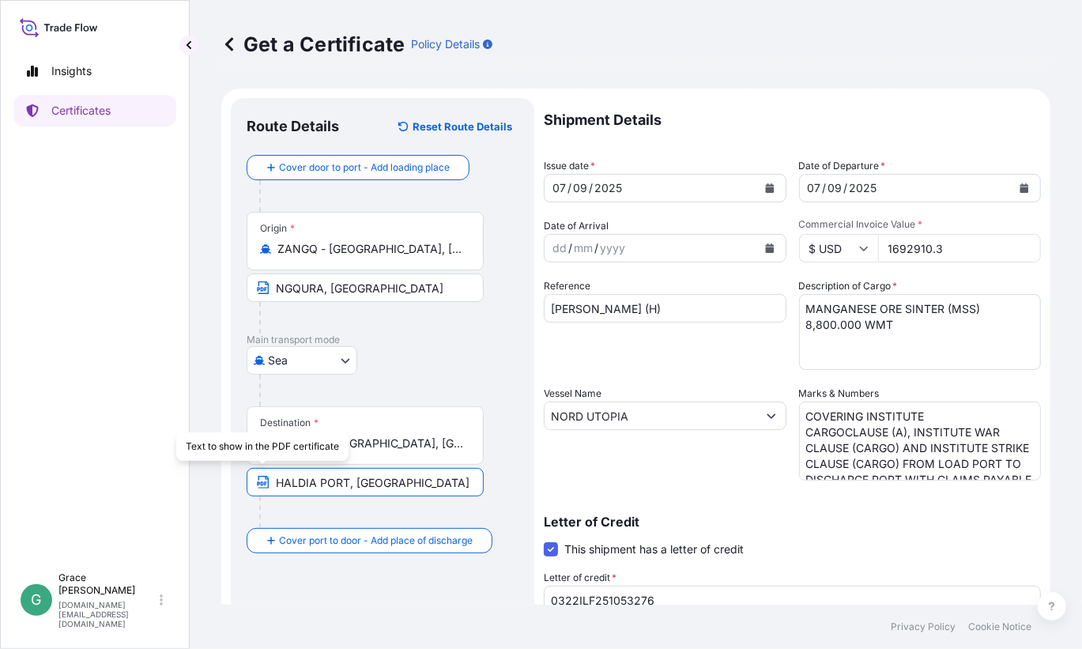
drag, startPoint x: 413, startPoint y: 484, endPoint x: 258, endPoint y: 480, distance: 155.0
click at [258, 480] on span "HALDIA PORT, [GEOGRAPHIC_DATA]" at bounding box center [365, 482] width 237 height 28
paste input "[GEOGRAPHIC_DATA]"
type input "[GEOGRAPHIC_DATA], [GEOGRAPHIC_DATA]"
click at [928, 238] on input "1692910.3" at bounding box center [960, 248] width 164 height 28
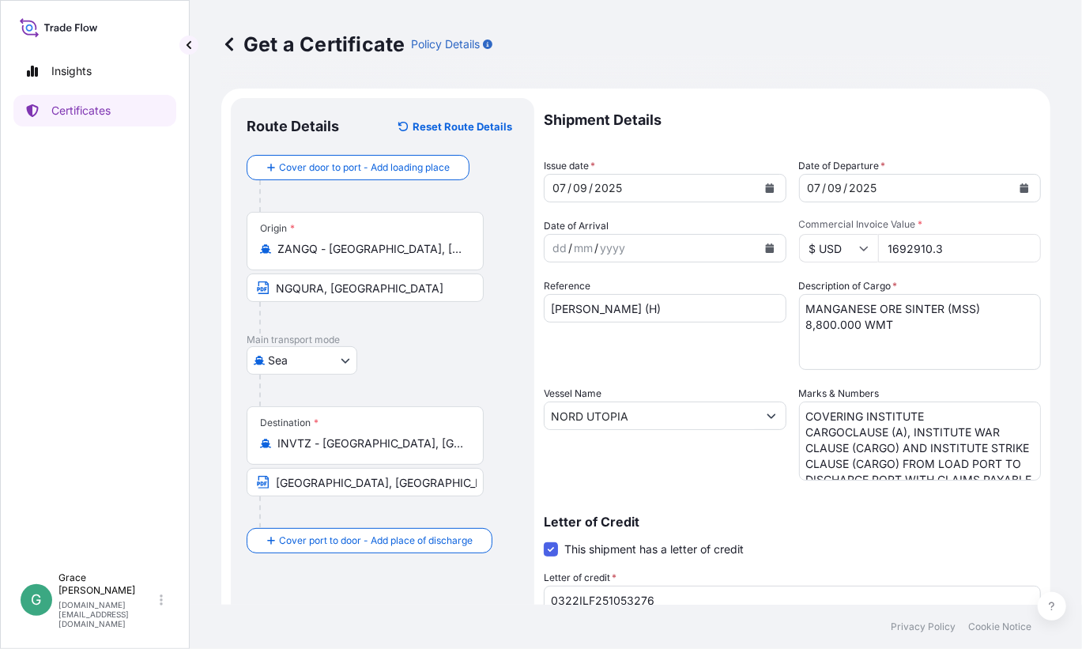
drag, startPoint x: 953, startPoint y: 244, endPoint x: 835, endPoint y: 241, distance: 117.8
click at [835, 241] on div "$ USD 1692910.3" at bounding box center [920, 248] width 243 height 28
paste input "846455.15"
type input "846455.15"
click at [823, 335] on textarea "MANGANESE ORE SINTER (MSS) 8,800.000 WMT" at bounding box center [920, 332] width 243 height 76
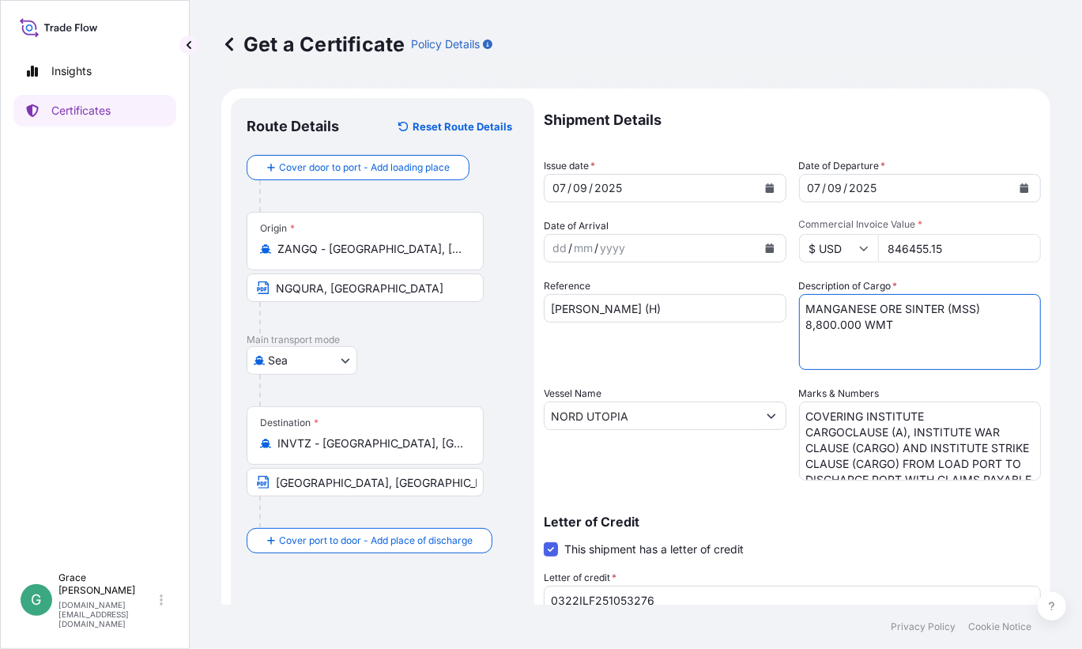
drag, startPoint x: 815, startPoint y: 325, endPoint x: 768, endPoint y: 323, distance: 47.5
click at [768, 323] on div "Shipment Details Issue date * [DATE] Date of Departure * [DATE] Date of Arrival…" at bounding box center [792, 474] width 497 height 753
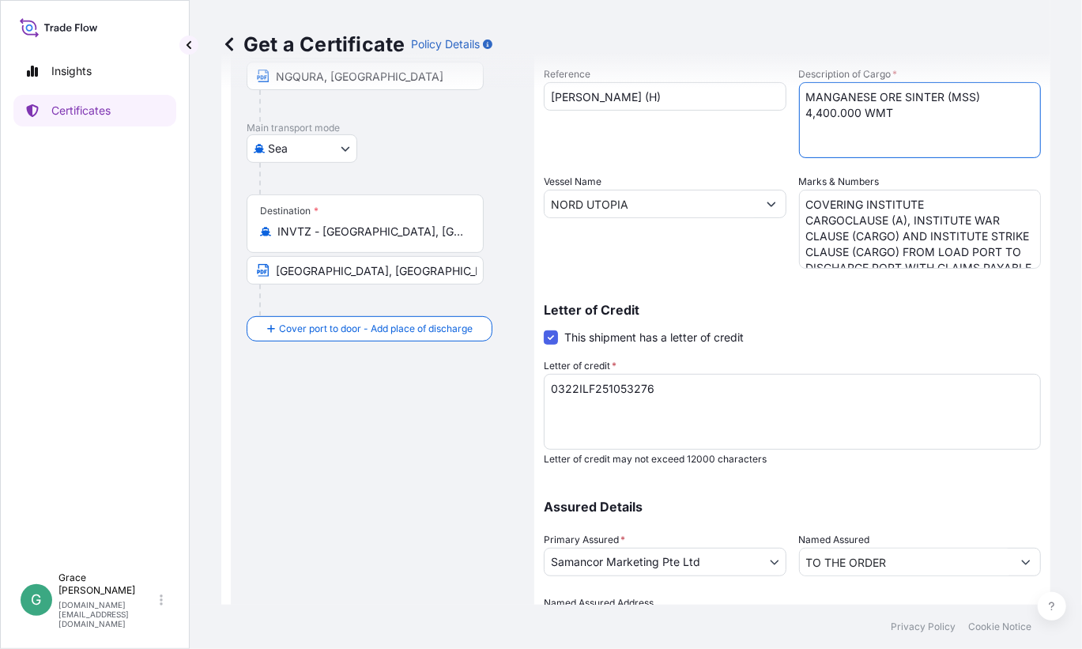
scroll to position [300, 0]
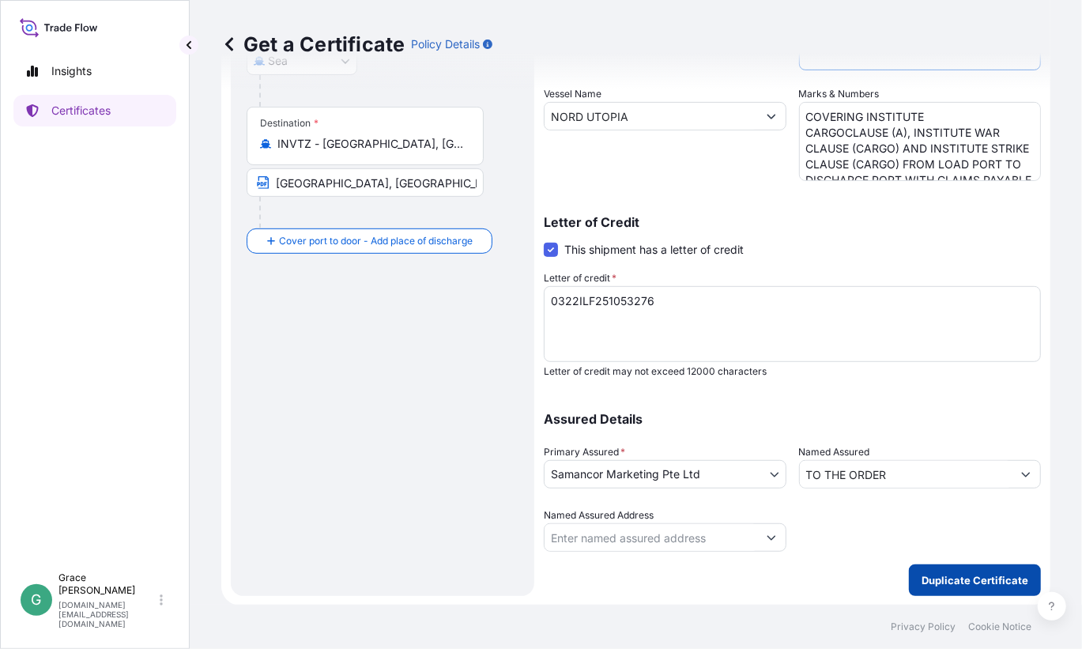
type textarea "MANGANESE ORE SINTER (MSS) 4,400.000 WMT"
click at [938, 572] on p "Duplicate Certificate" at bounding box center [975, 580] width 107 height 16
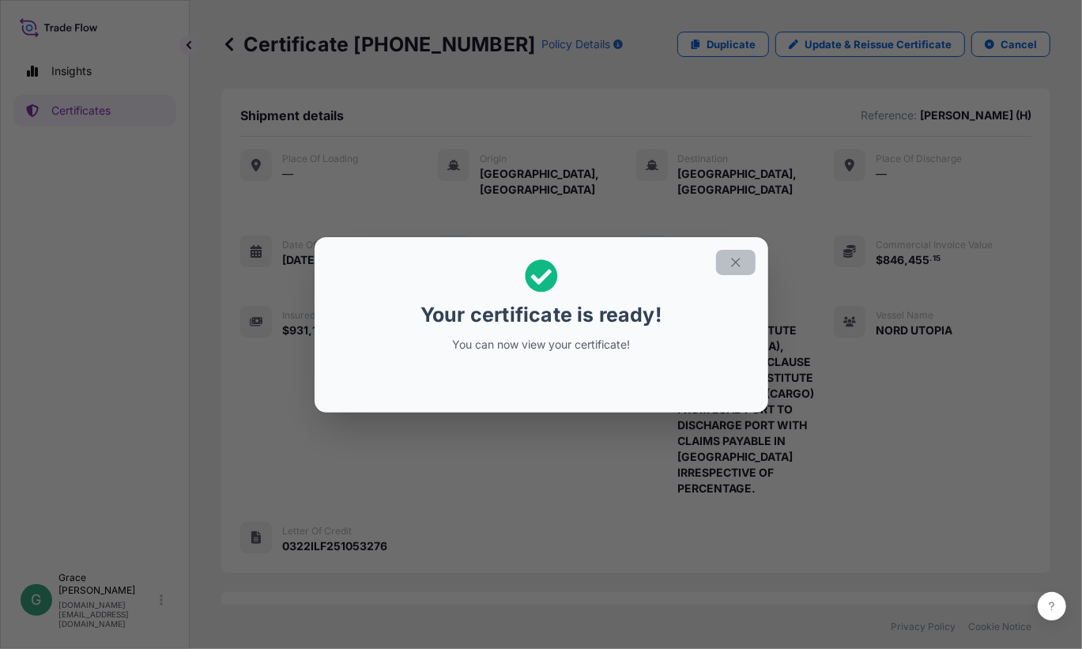
click at [729, 259] on icon "button" at bounding box center [736, 262] width 14 height 14
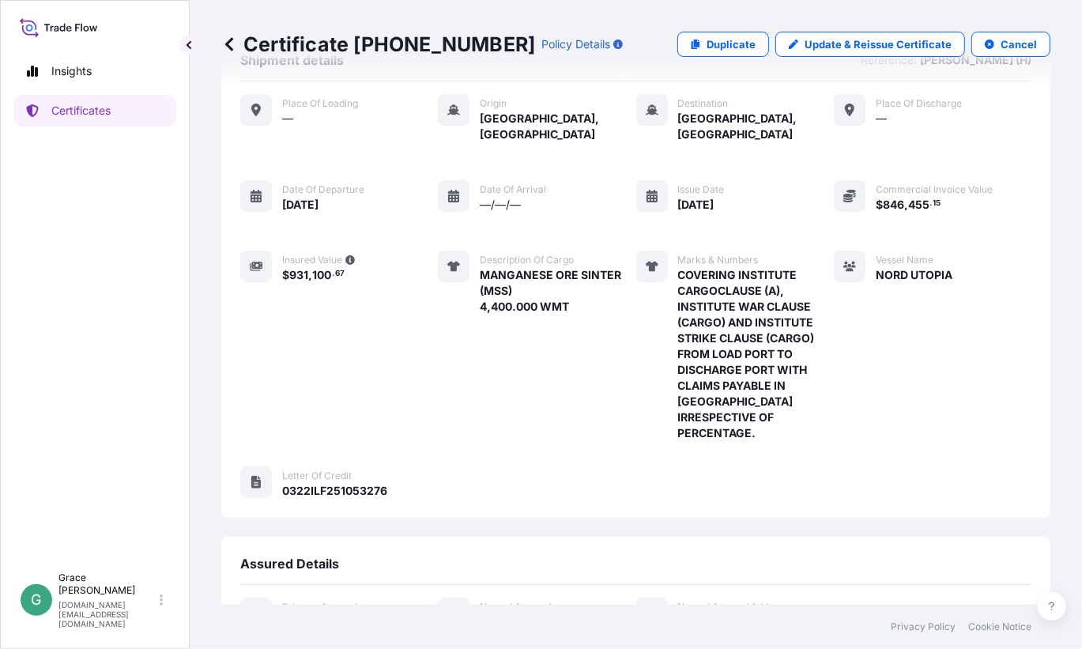
scroll to position [232, 0]
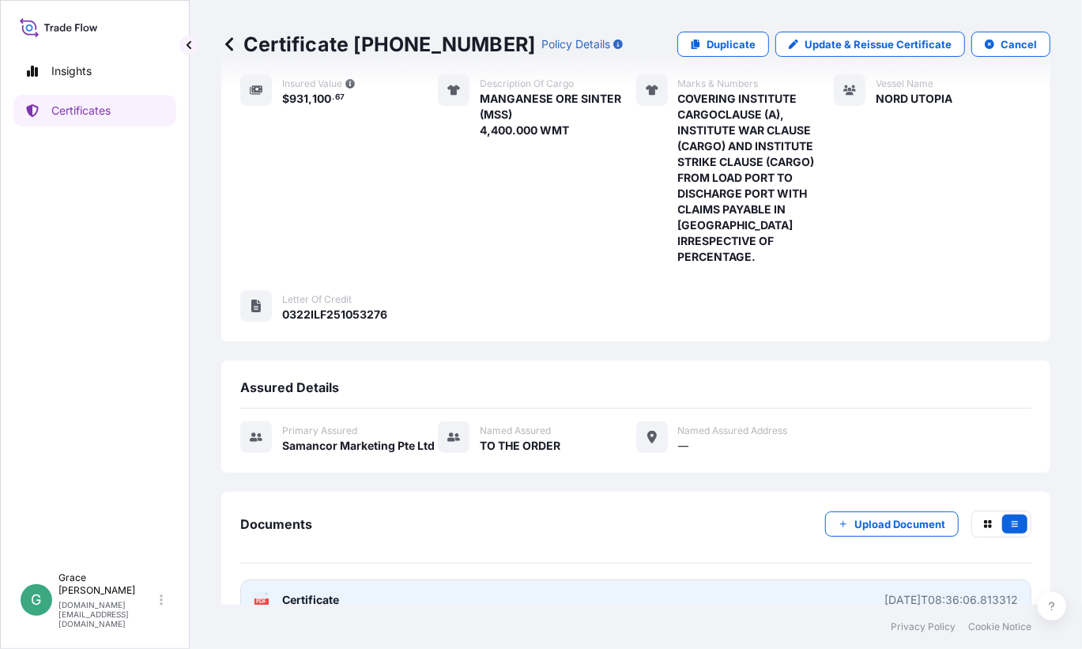
click at [537, 579] on link "PDF Certificate [DATE]T08:36:06.813312" at bounding box center [635, 599] width 791 height 41
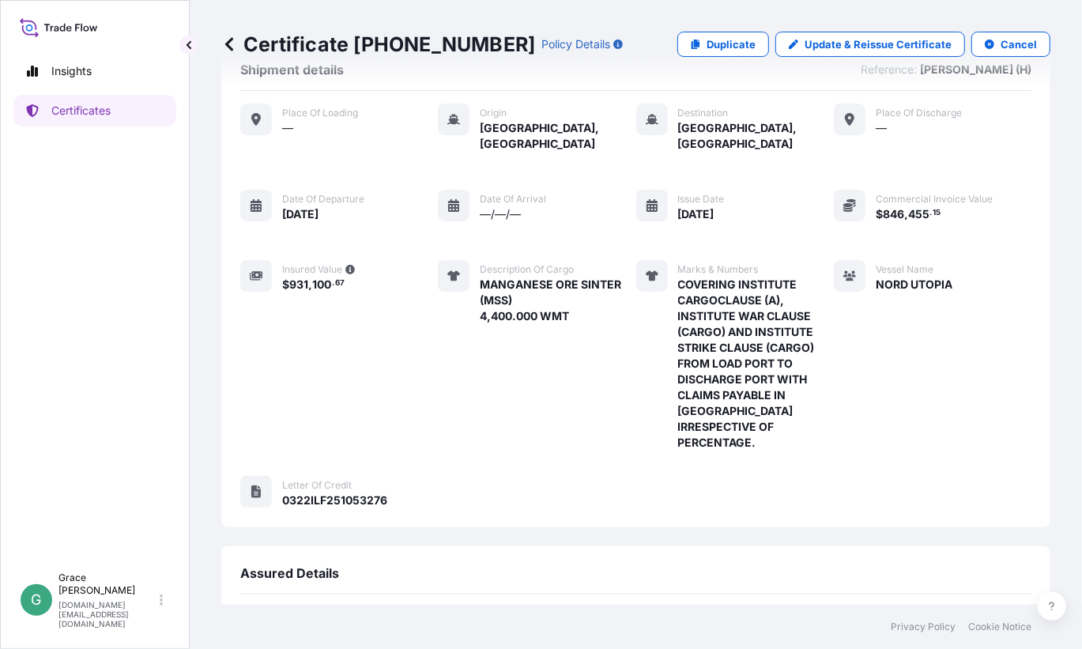
scroll to position [0, 0]
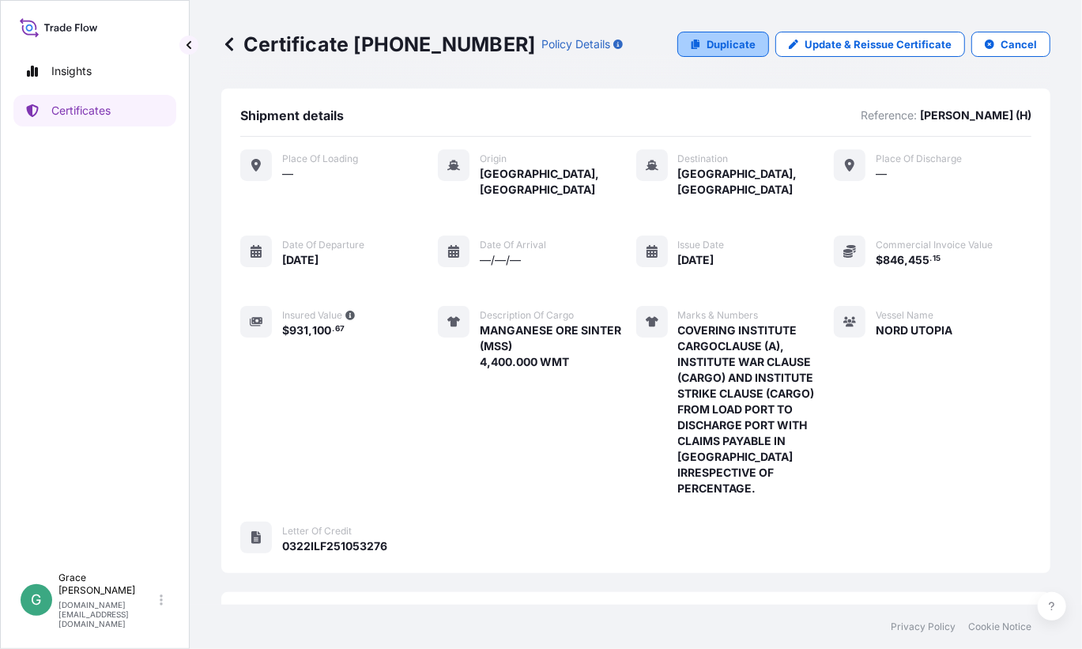
click at [746, 46] on p "Duplicate" at bounding box center [731, 44] width 49 height 16
select select "Sea"
select select "31710"
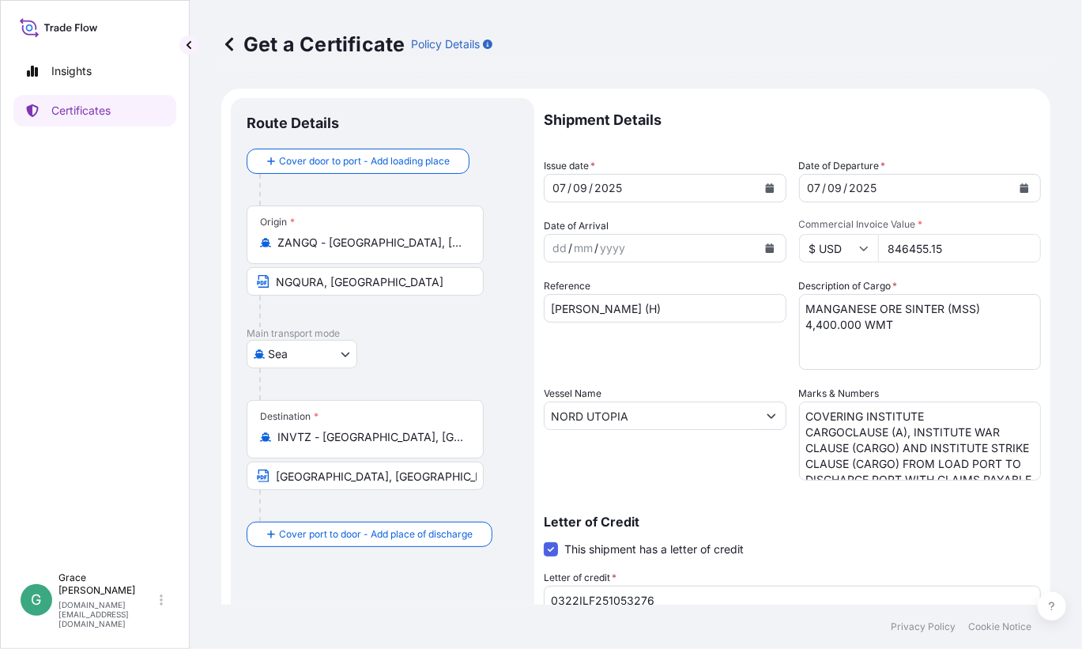
drag, startPoint x: 942, startPoint y: 251, endPoint x: 835, endPoint y: 236, distance: 108.5
click at [835, 236] on div "$ USD 846455.15" at bounding box center [920, 248] width 243 height 28
paste input "325162.43"
type input "325162.43"
click at [647, 306] on input "[PERSON_NAME] (H)" at bounding box center [665, 308] width 243 height 28
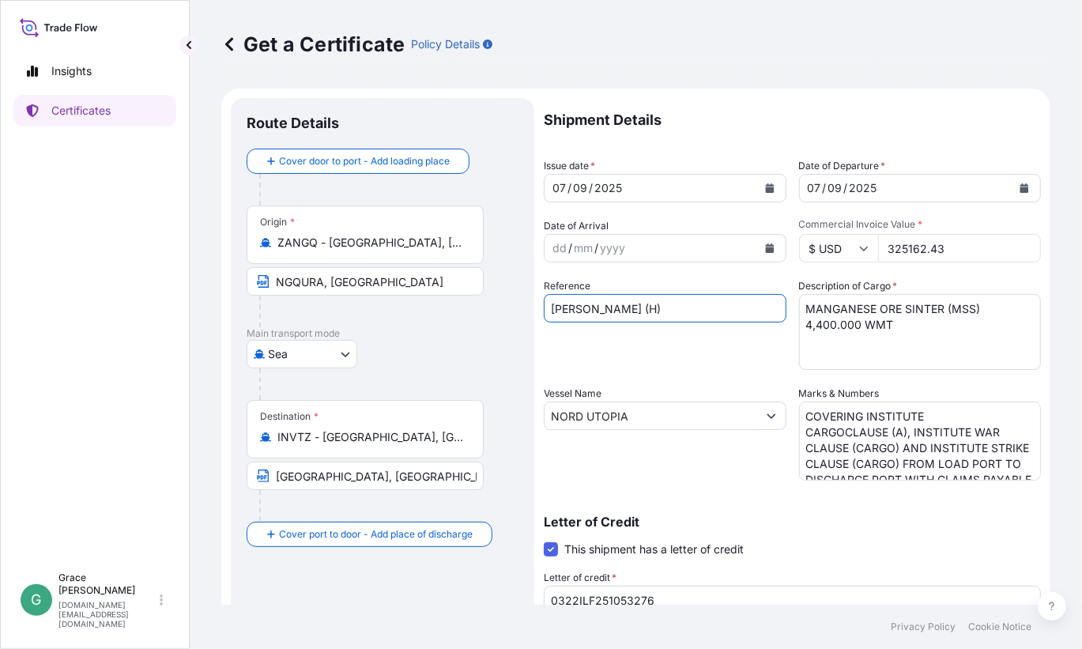
click at [644, 304] on input "[PERSON_NAME] (H)" at bounding box center [665, 308] width 243 height 28
type input "[PERSON_NAME] (V)"
click at [974, 333] on textarea "MANGANESE ORE SINTER (MSS) 4,400.000 WMT" at bounding box center [920, 332] width 243 height 76
drag, startPoint x: 981, startPoint y: 303, endPoint x: 783, endPoint y: 296, distance: 197.7
click at [783, 296] on div "Shipment Details Issue date * [DATE] Date of Departure * [DATE] Date of Arrival…" at bounding box center [792, 474] width 497 height 753
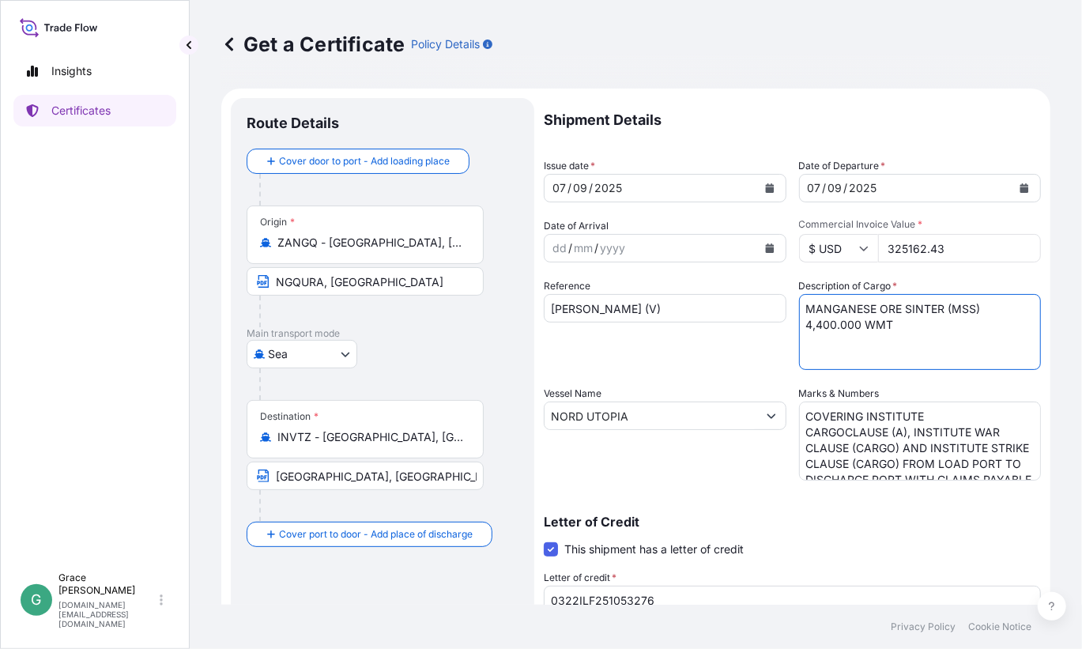
paste textarea "(M1L)"
drag, startPoint x: 817, startPoint y: 325, endPoint x: 774, endPoint y: 325, distance: 42.7
click at [774, 325] on div "Shipment Details Issue date * [DATE] Date of Departure * [DATE] Date of Arrival…" at bounding box center [792, 474] width 497 height 753
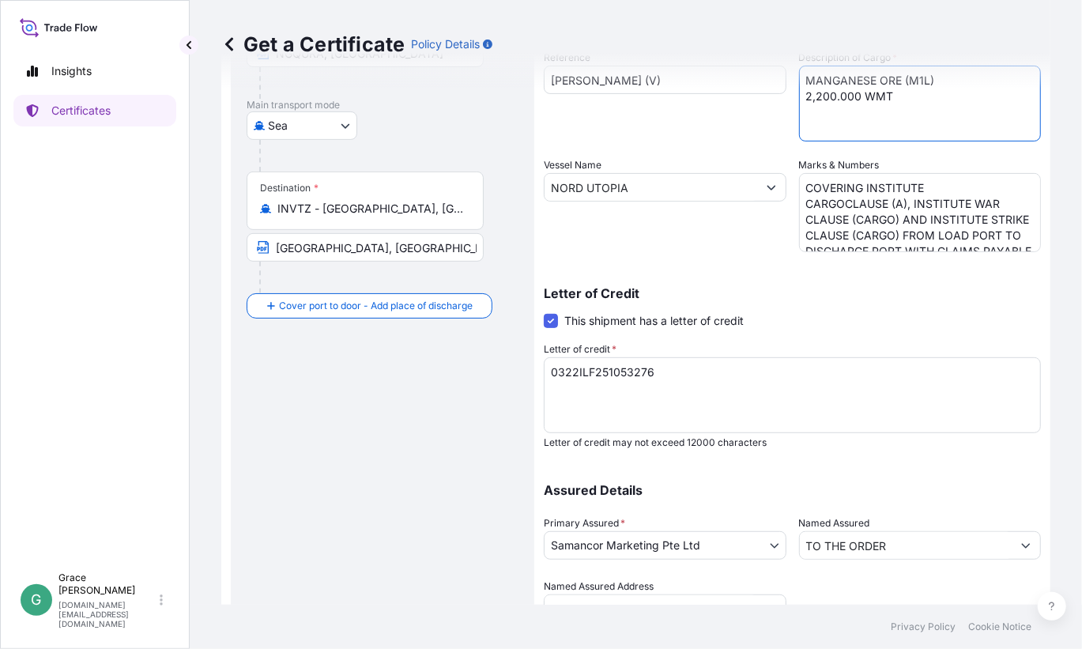
scroll to position [300, 0]
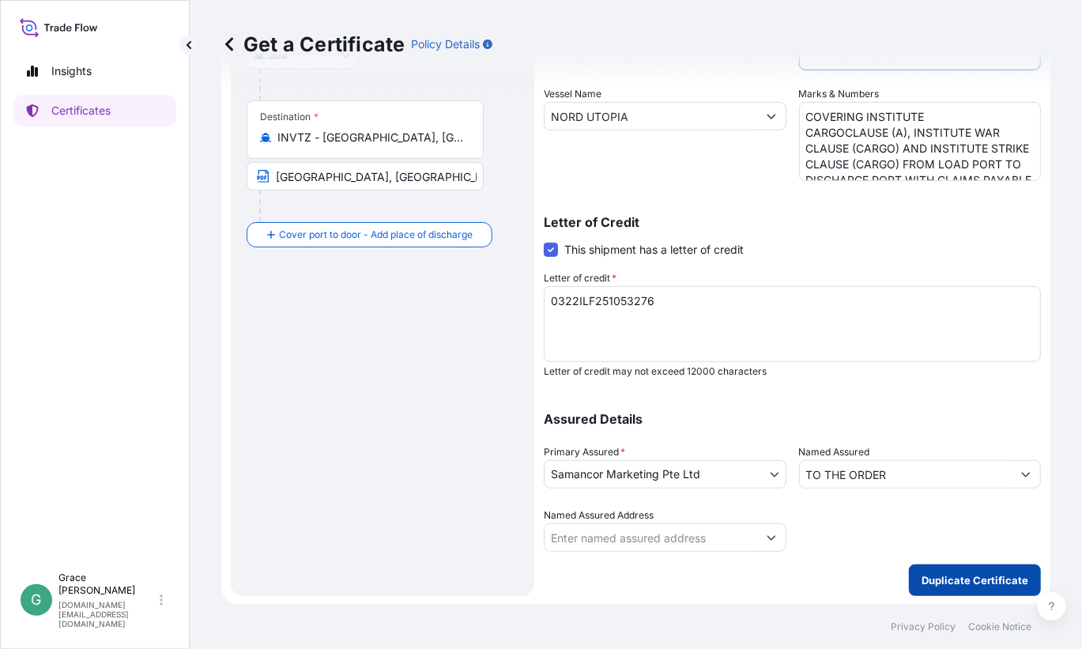
type textarea "MANGANESE ORE (M1L) 2,200.000 WMT"
click at [945, 579] on p "Duplicate Certificate" at bounding box center [975, 580] width 107 height 16
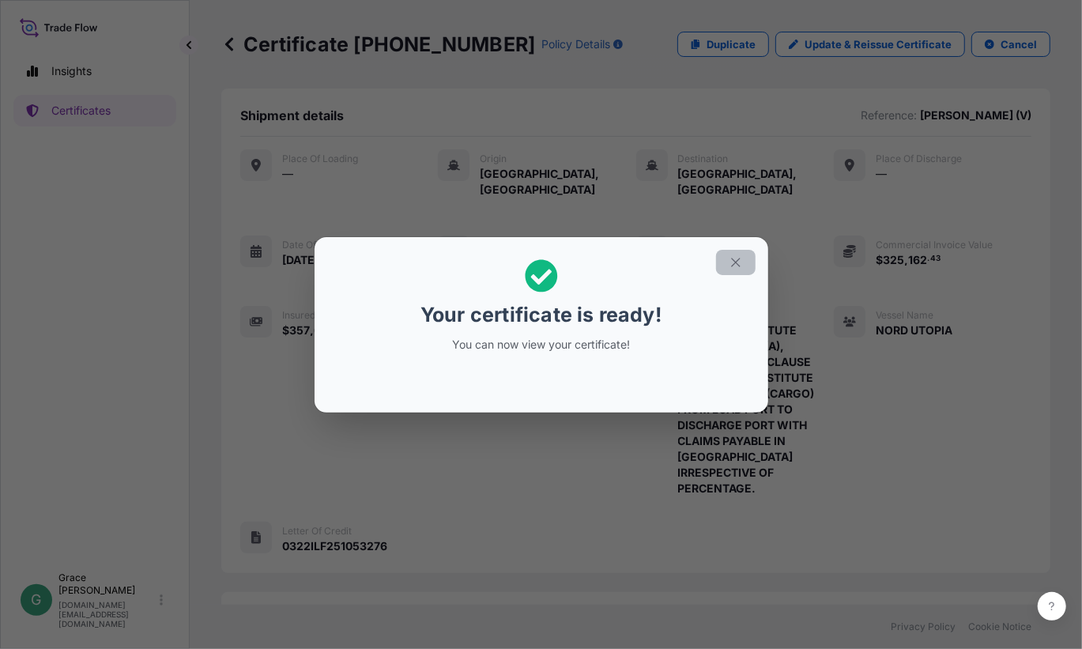
click at [741, 258] on icon "button" at bounding box center [736, 262] width 14 height 14
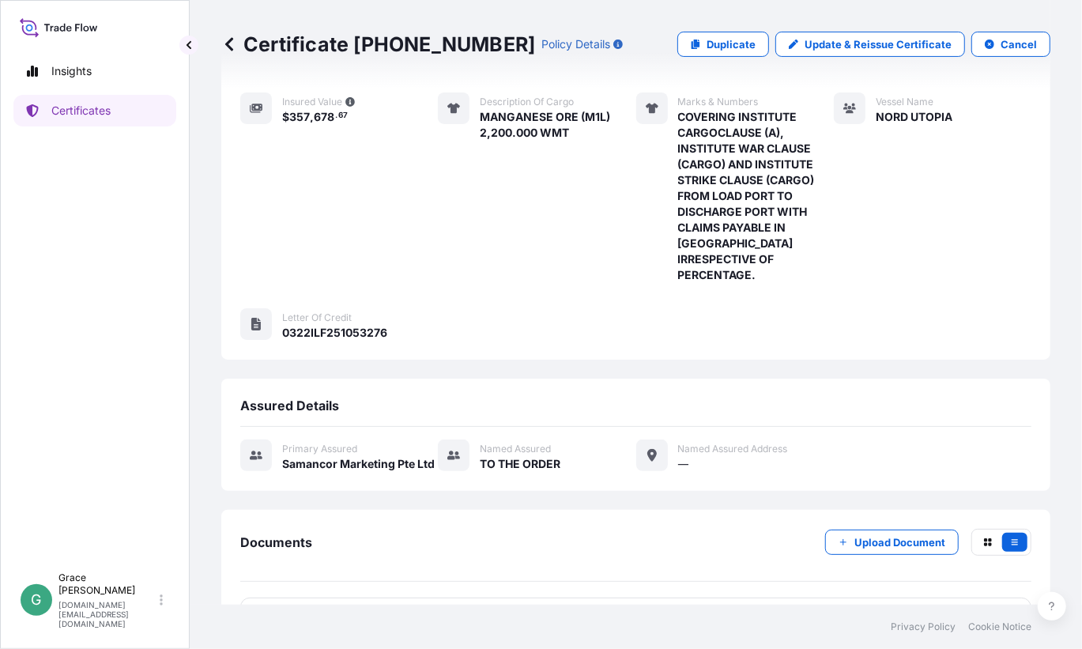
scroll to position [232, 0]
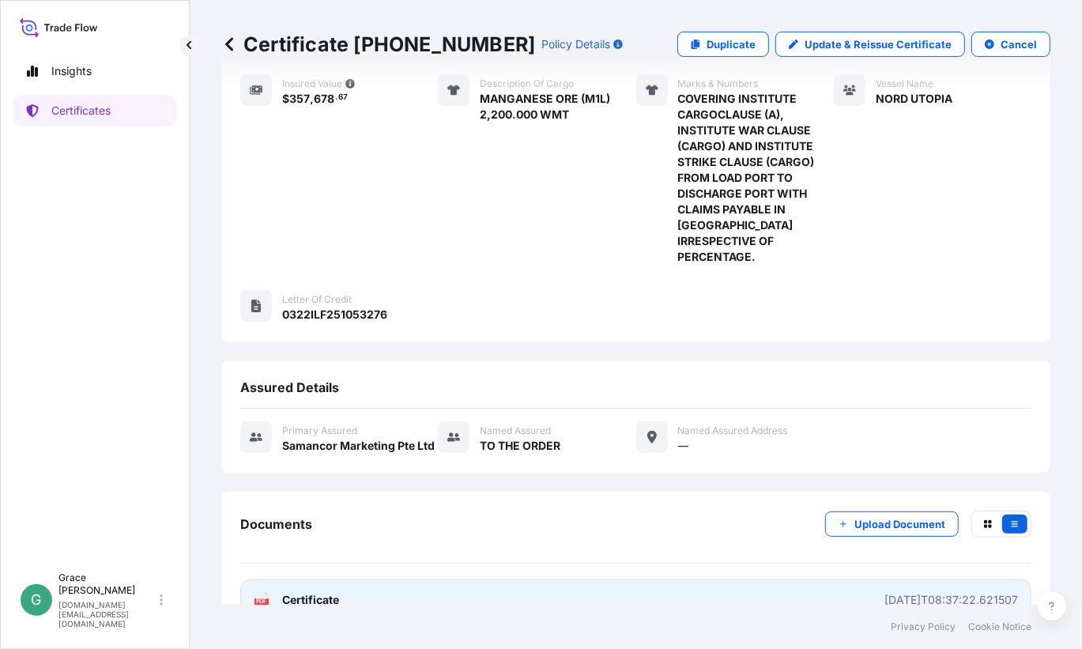
click at [535, 579] on link "PDF Certificate [DATE]T08:37:22.621507" at bounding box center [635, 599] width 791 height 41
